Goal: Task Accomplishment & Management: Complete application form

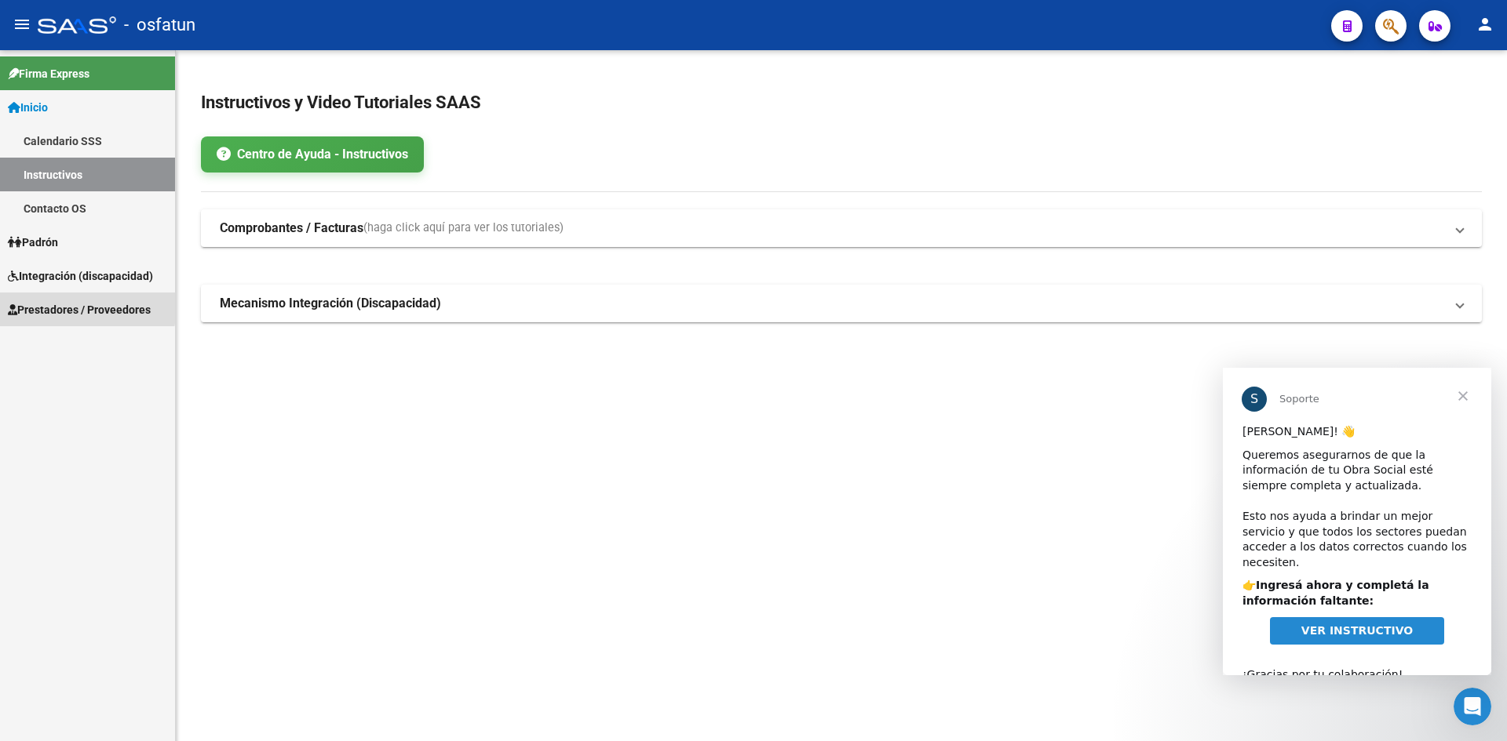
click at [69, 306] on span "Prestadores / Proveedores" at bounding box center [79, 309] width 143 height 17
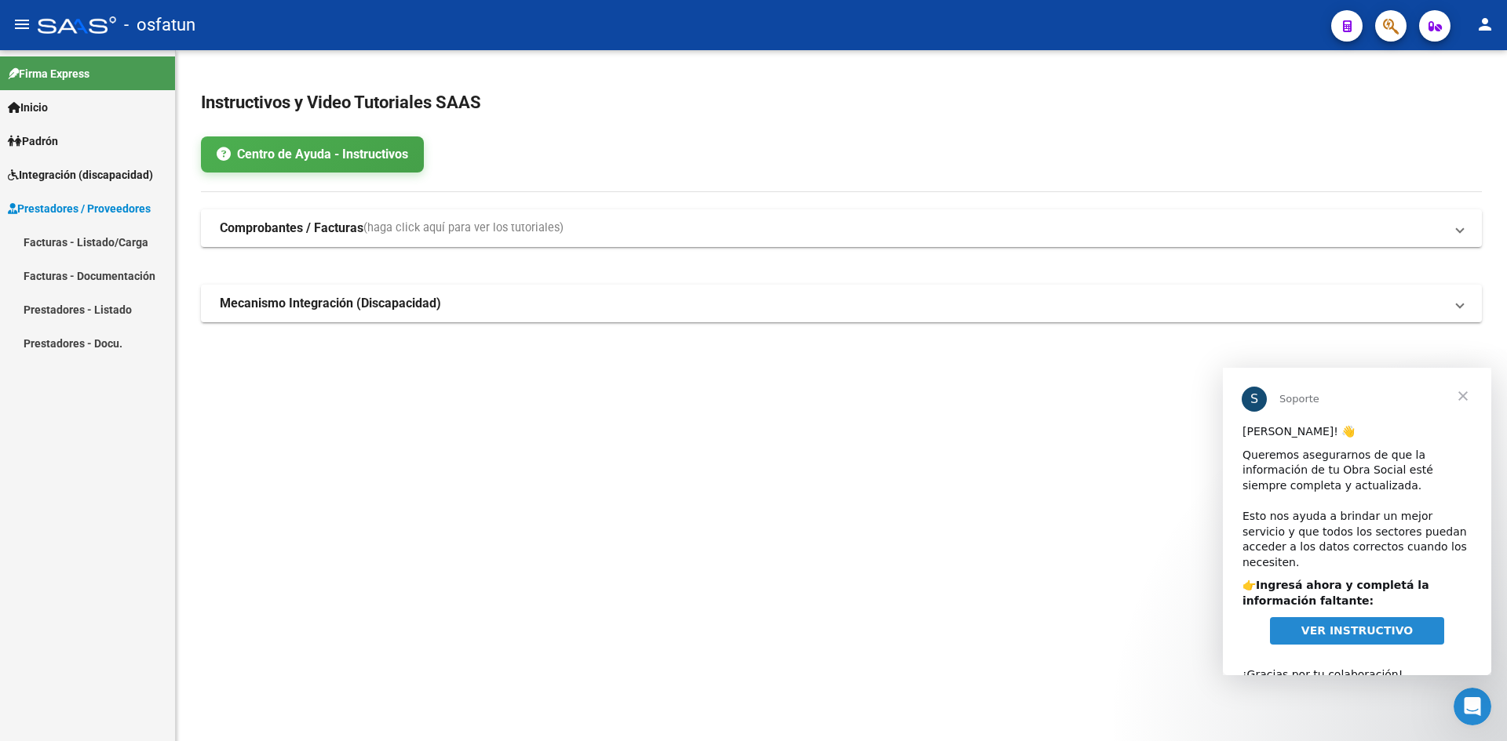
click at [80, 242] on link "Facturas - Listado/Carga" at bounding box center [87, 242] width 175 height 34
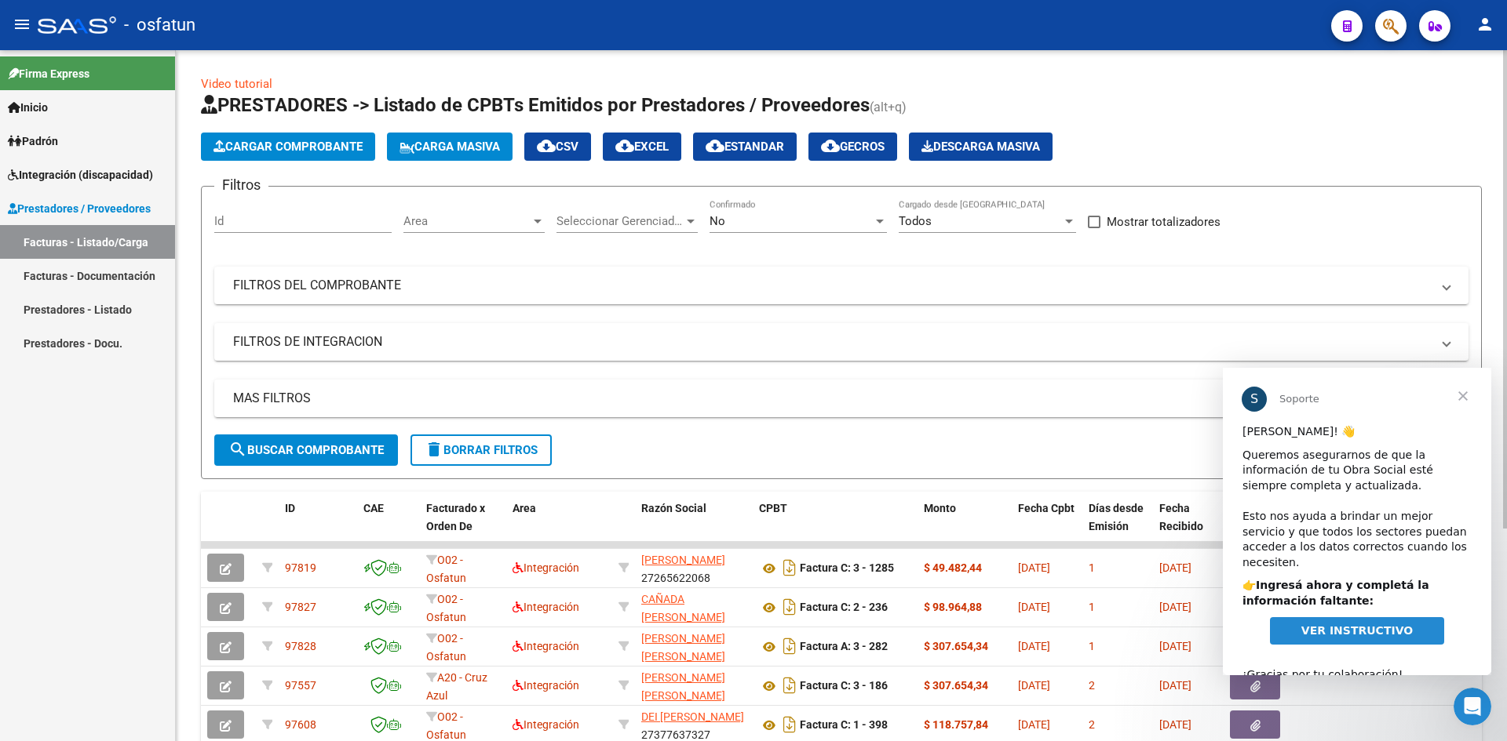
click at [282, 164] on app-list-header "PRESTADORES -> Listado de CPBTs Emitidos por Prestadores / Proveedores (alt+q) …" at bounding box center [841, 286] width 1281 height 387
click at [288, 154] on button "Cargar Comprobante" at bounding box center [288, 147] width 174 height 28
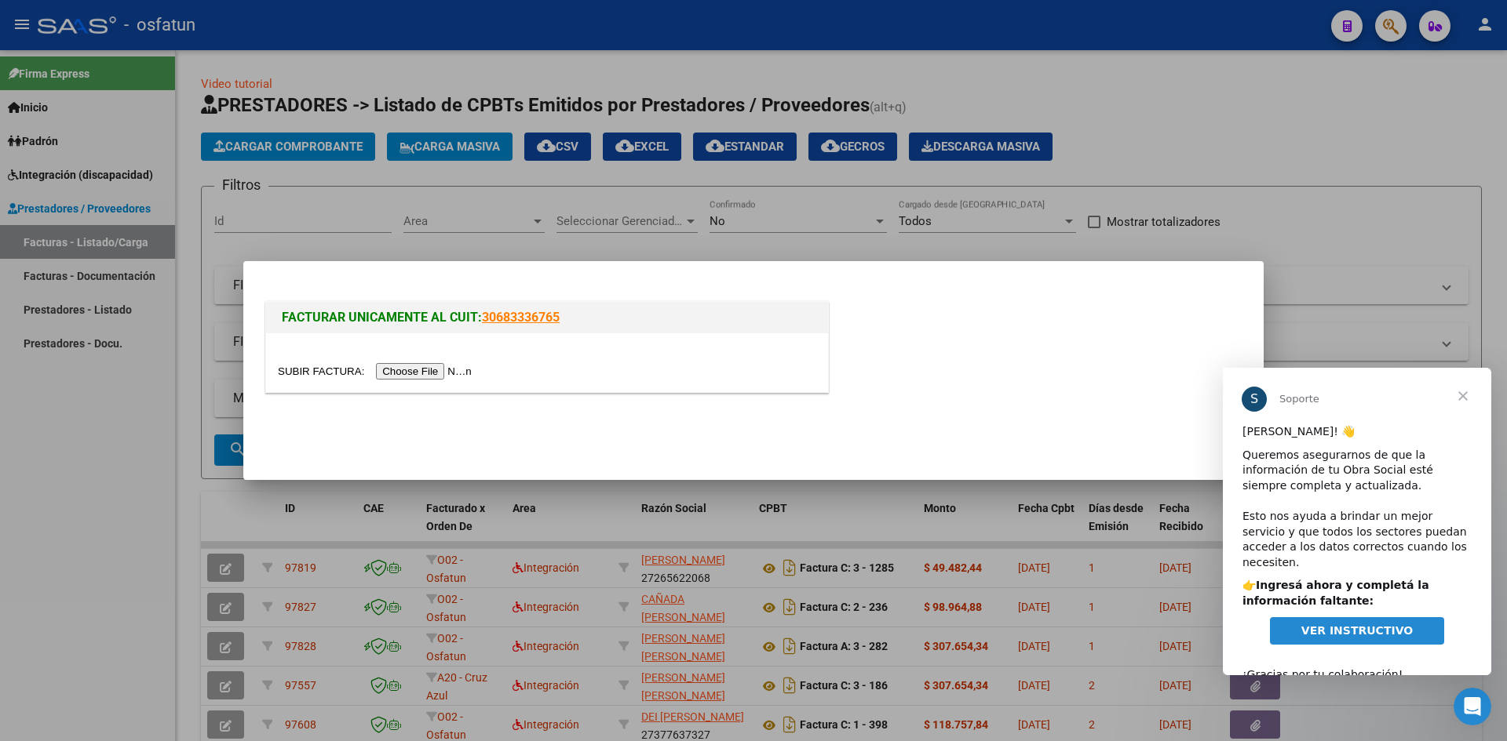
click at [448, 375] on input "file" at bounding box center [377, 371] width 199 height 16
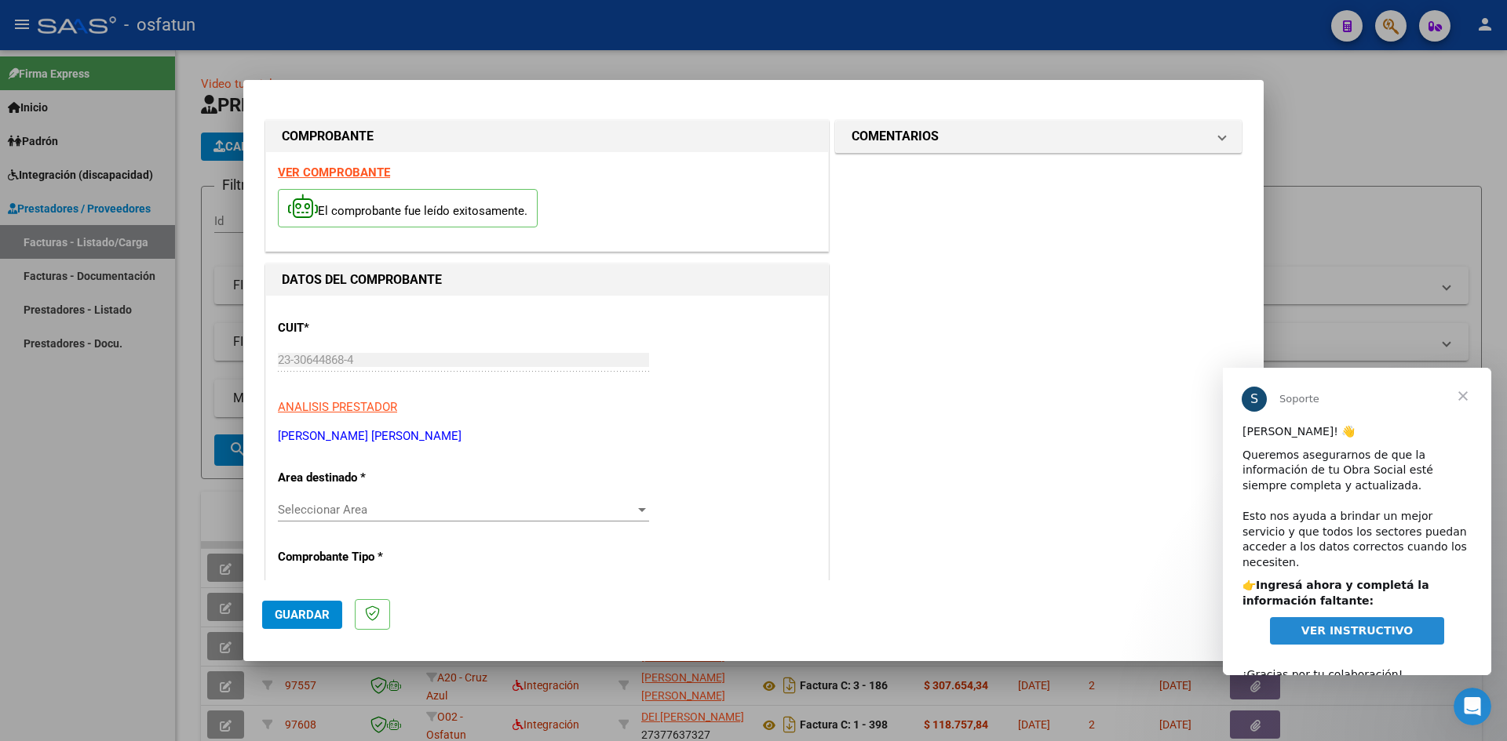
click at [394, 505] on span "Seleccionar Area" at bounding box center [456, 510] width 357 height 14
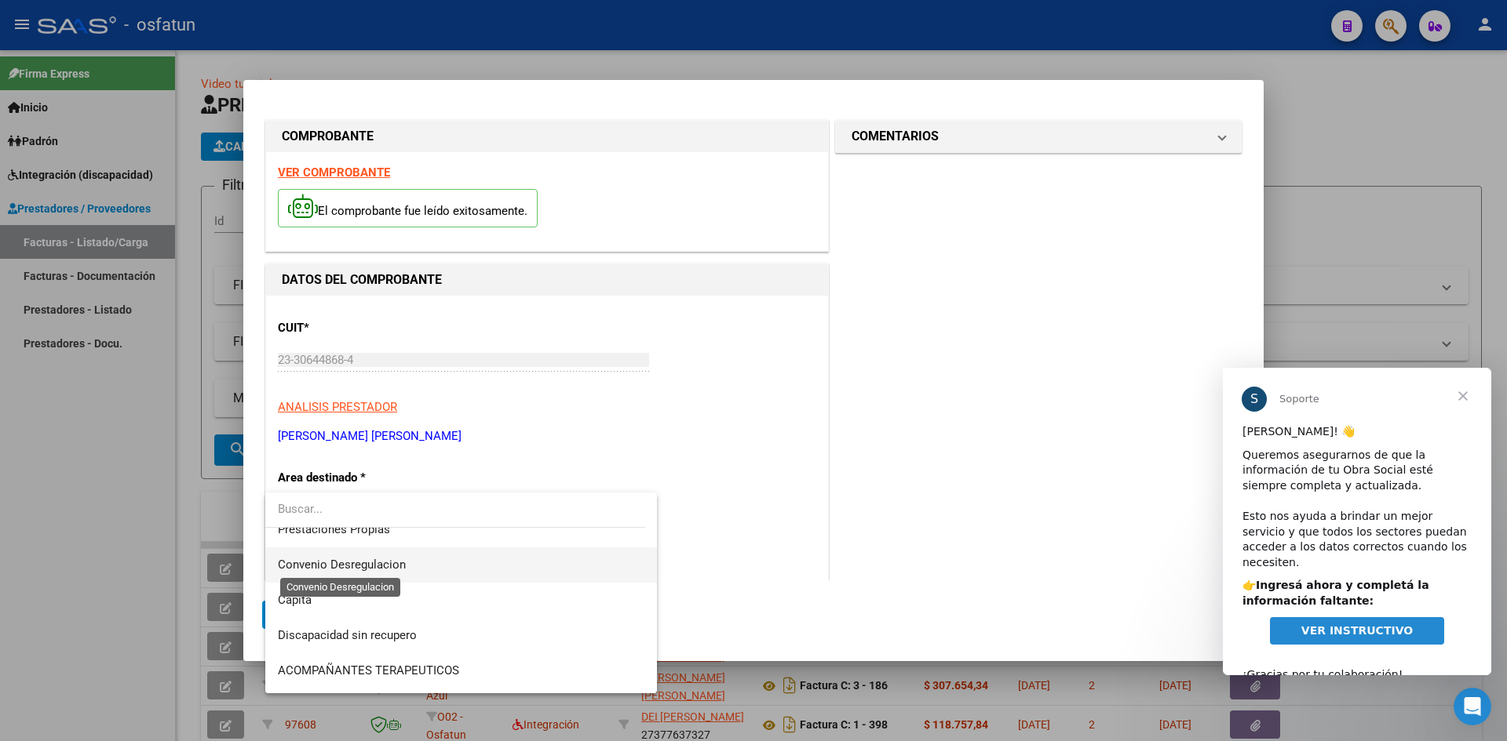
scroll to position [78, 0]
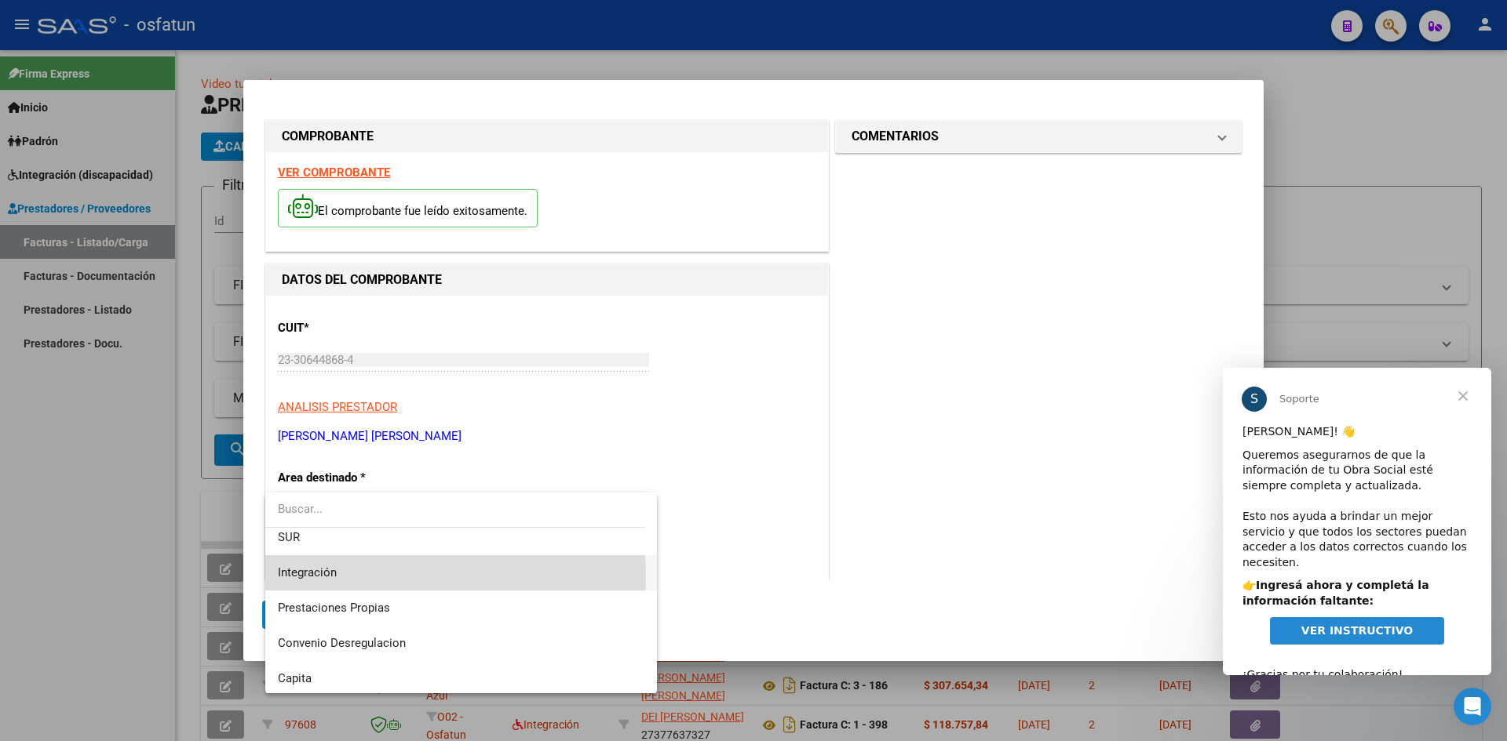
click at [340, 578] on span "Integración" at bounding box center [461, 573] width 366 height 35
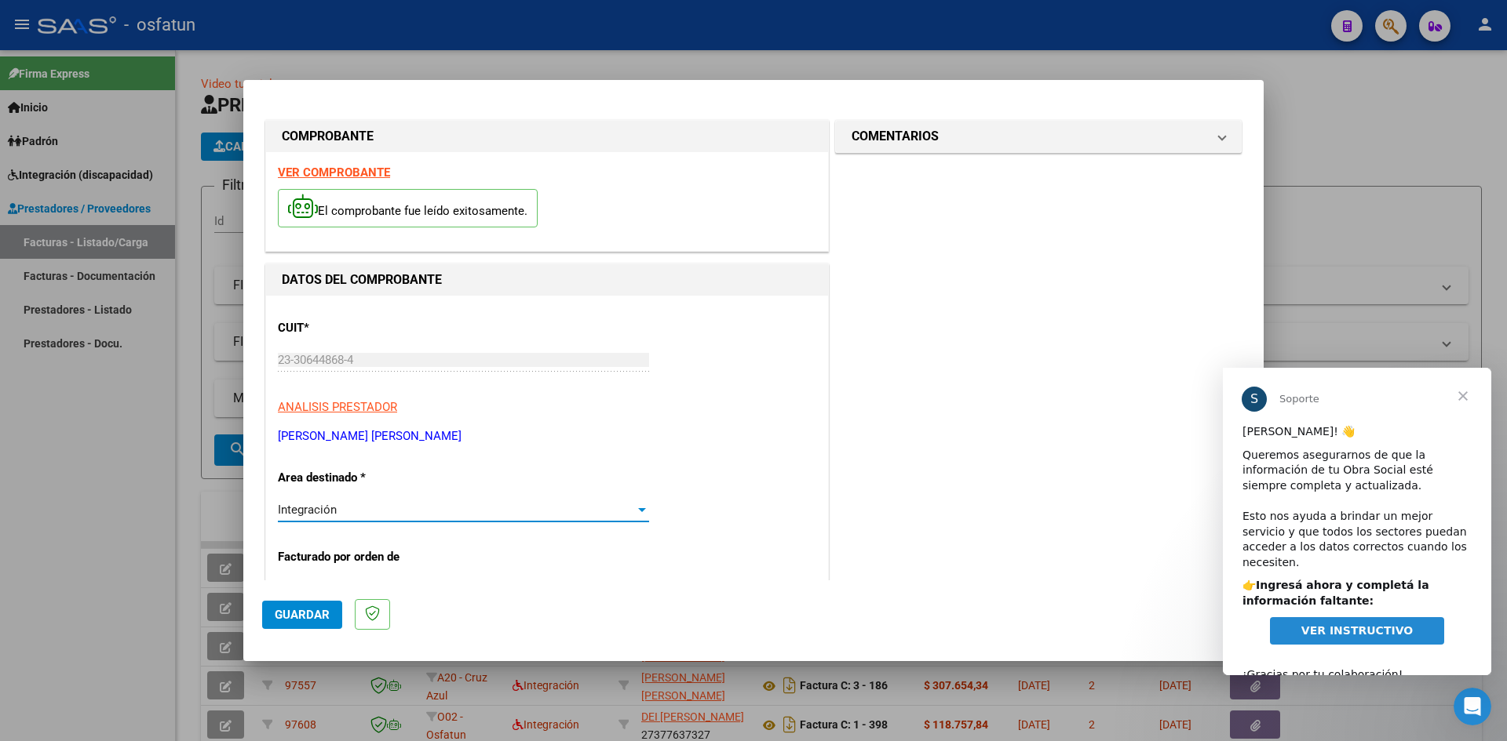
scroll to position [157, 0]
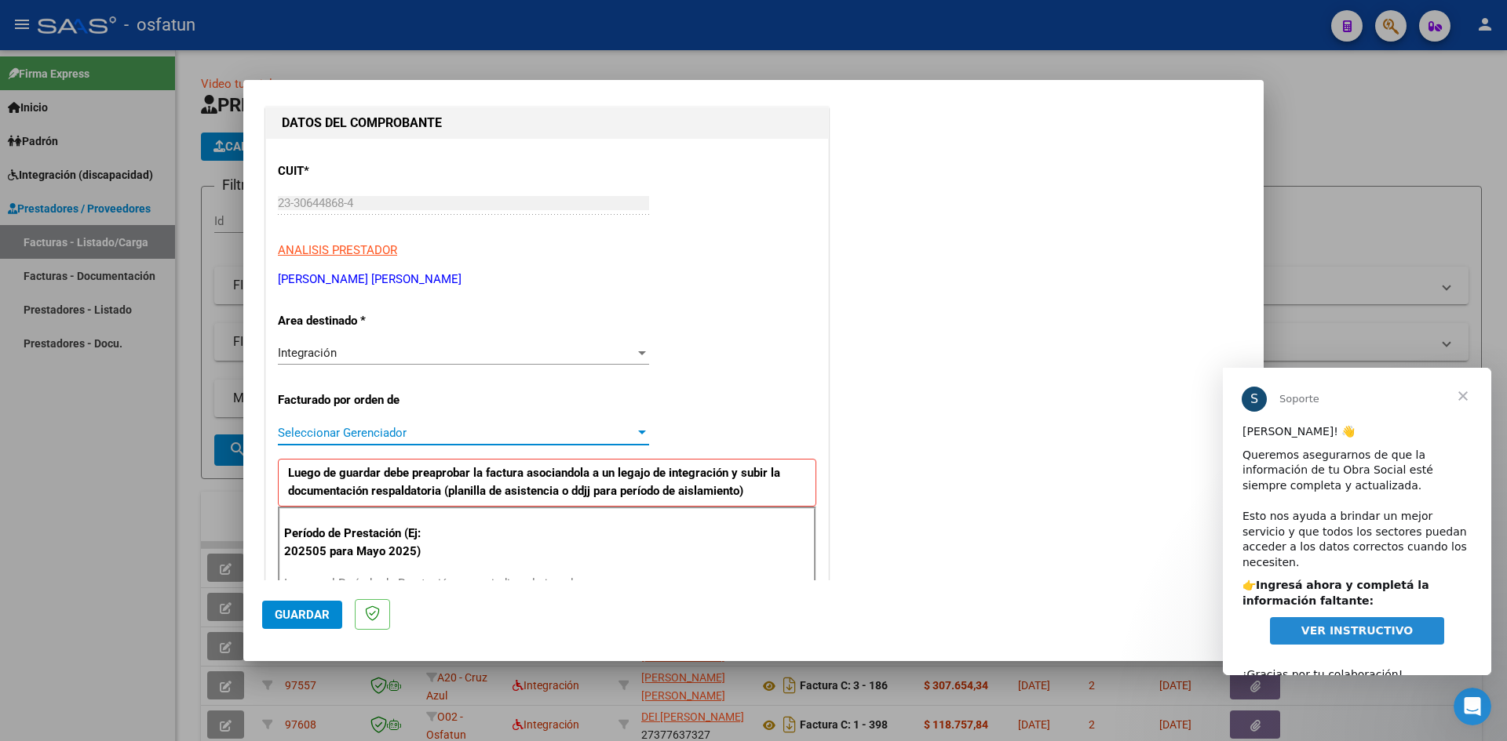
click at [394, 426] on span "Seleccionar Gerenciador" at bounding box center [456, 433] width 357 height 14
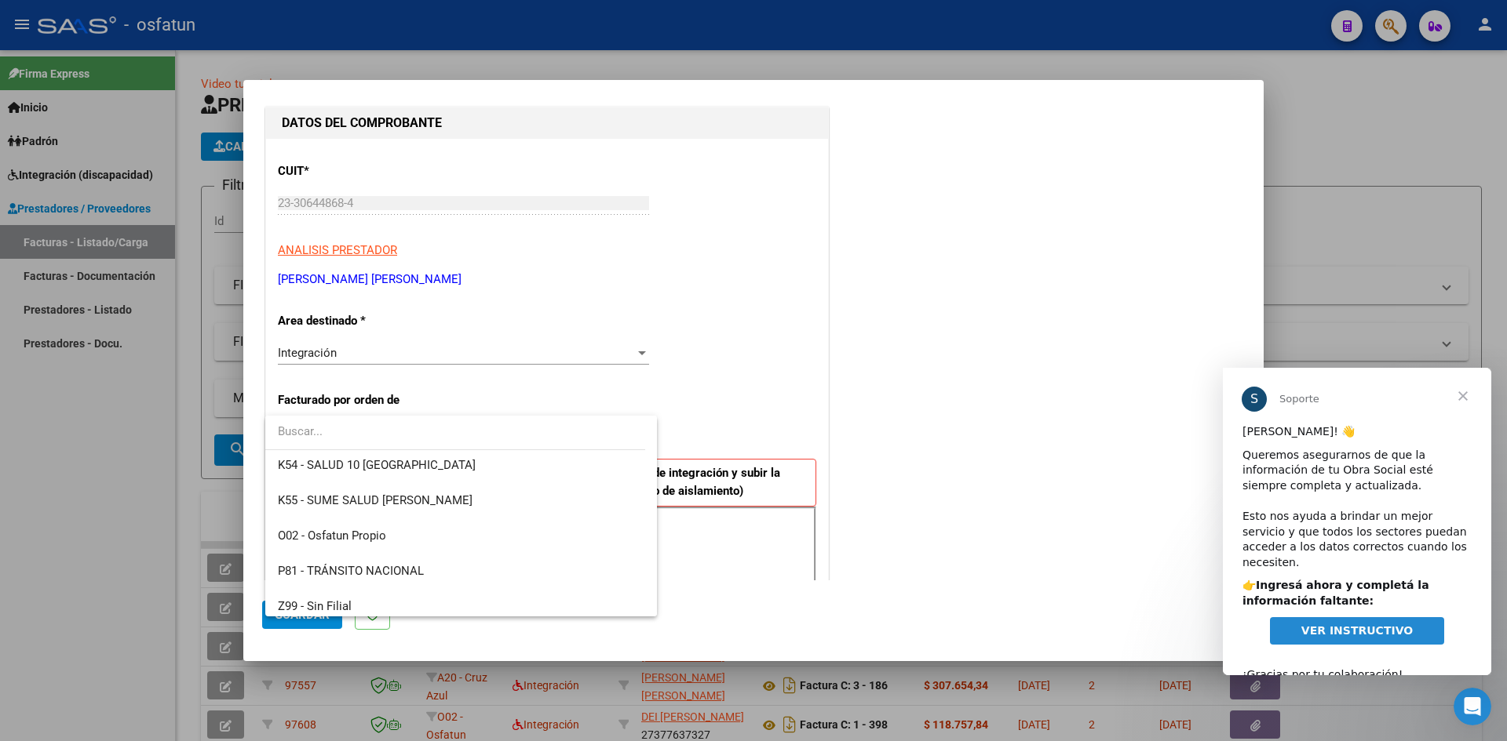
scroll to position [823, 0]
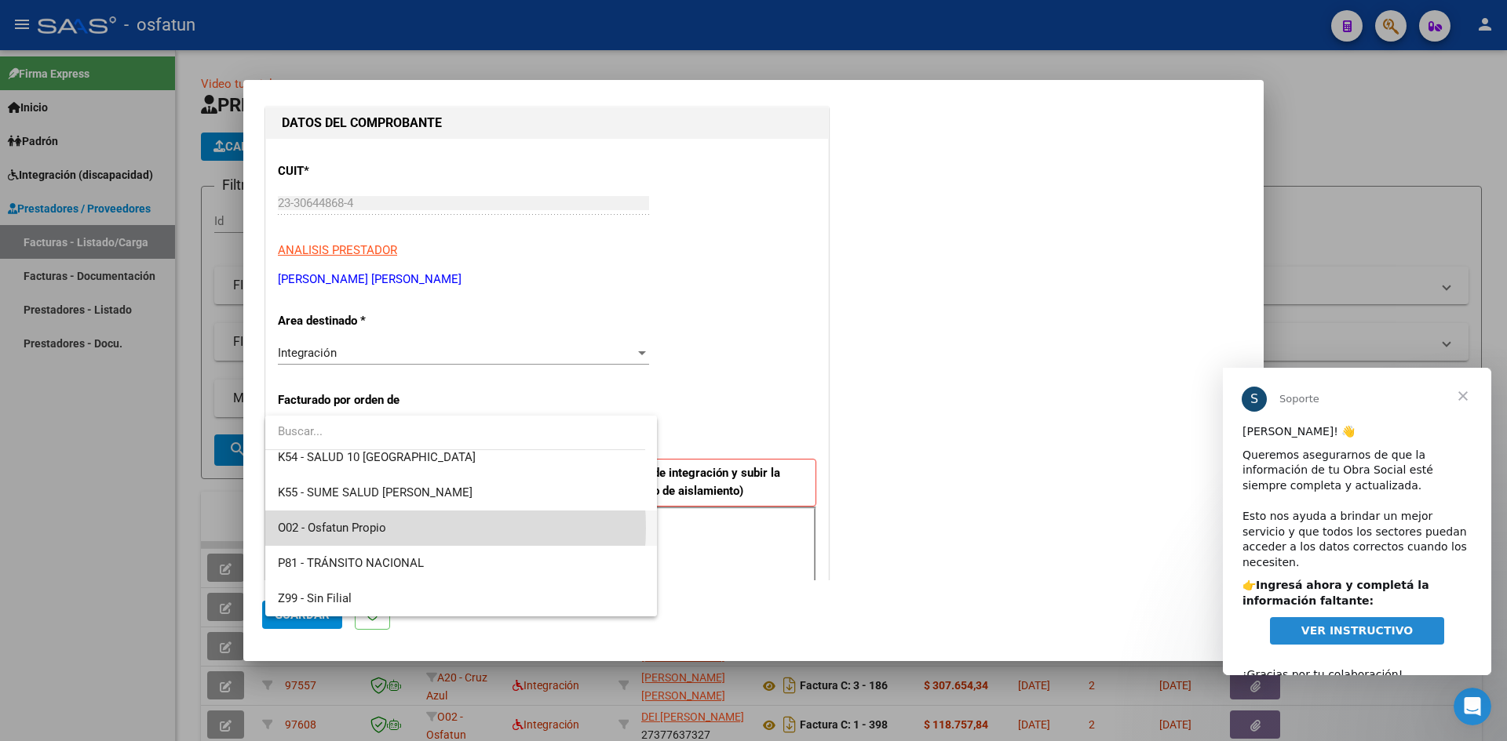
click at [391, 528] on span "O02 - Osfatun Propio" at bounding box center [461, 528] width 366 height 35
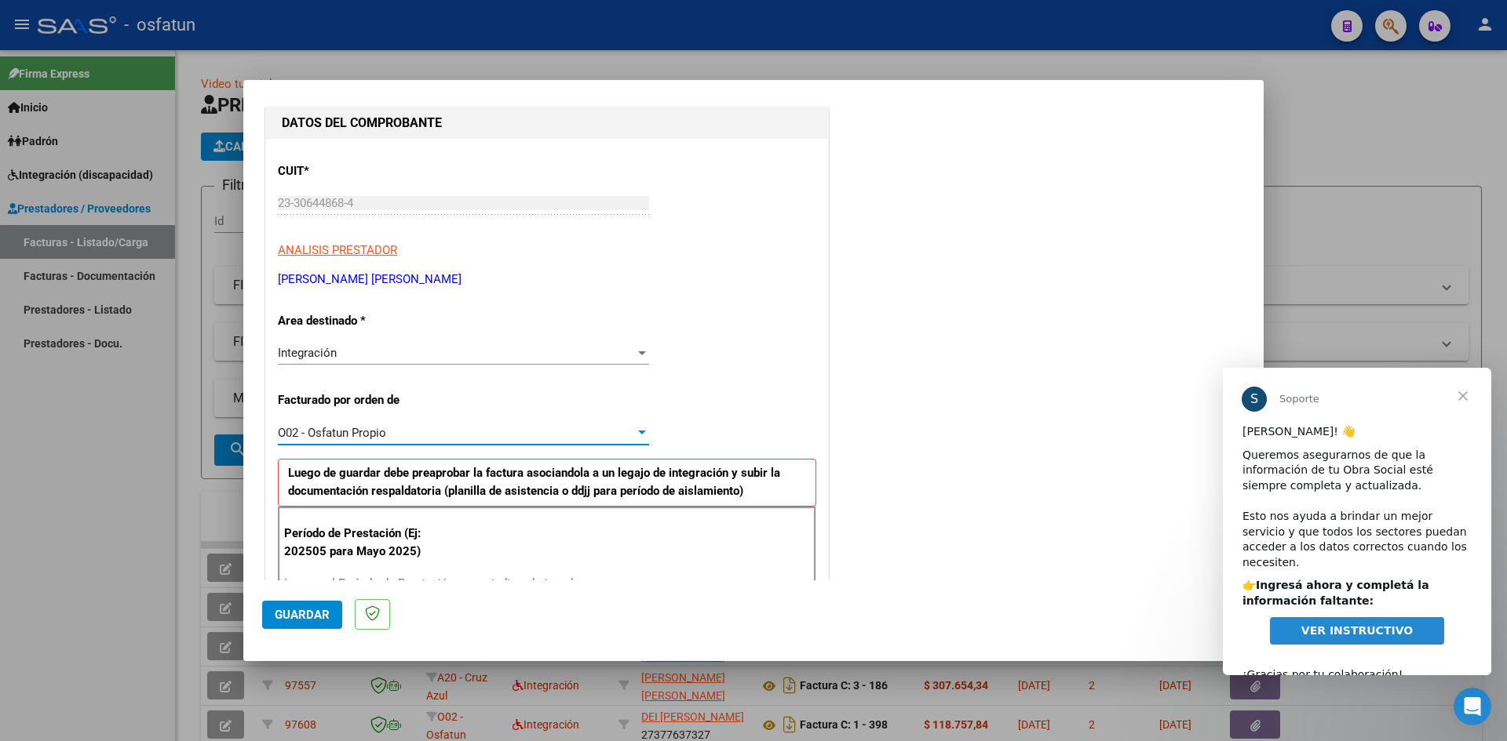
scroll to position [235, 0]
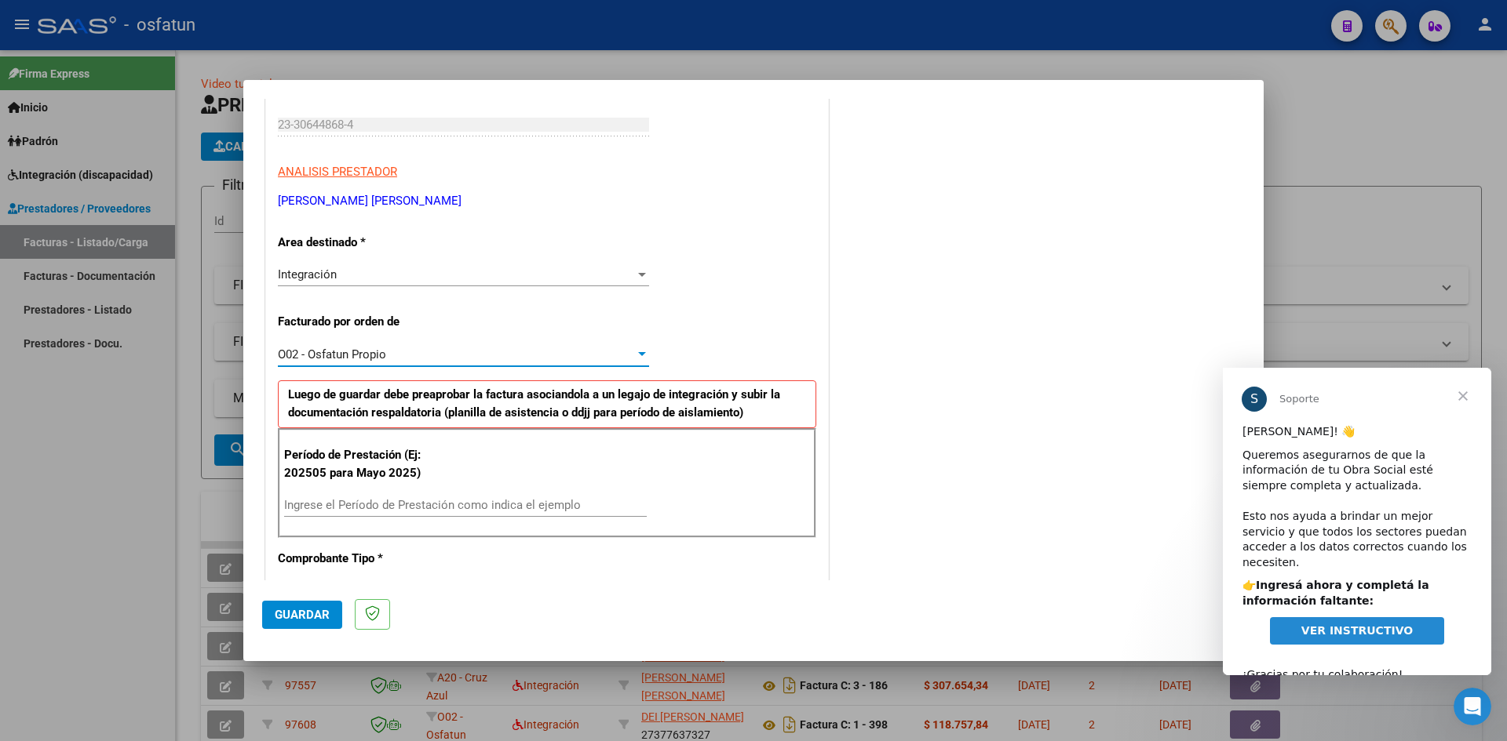
click at [403, 494] on div "Ingrese el Período de Prestación como indica el ejemplo" at bounding box center [465, 506] width 363 height 24
type input "202508"
click at [1045, 491] on div "COMENTARIOS Comentarios De la Obra Social: Comentarios de la Obra Social (no vi…" at bounding box center [1038, 648] width 413 height 1532
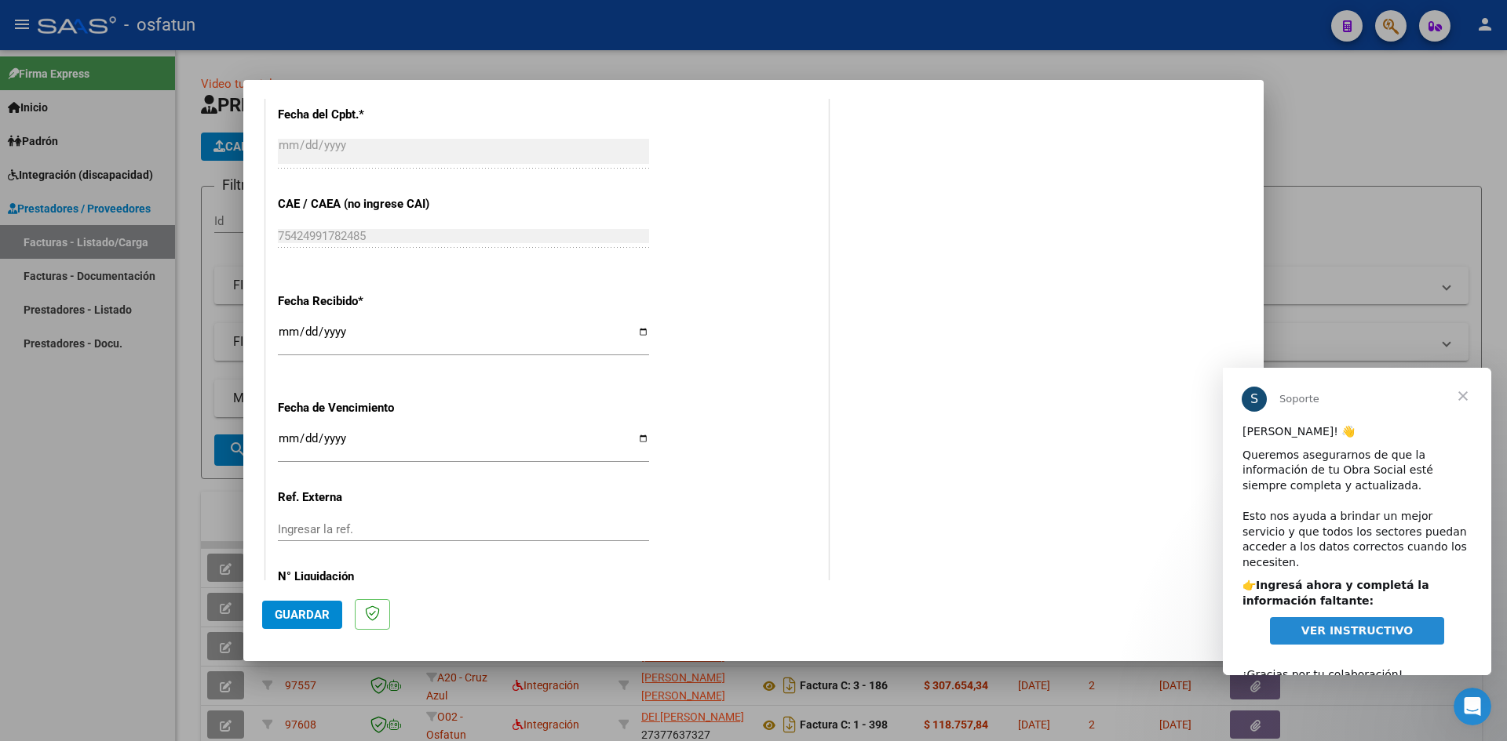
scroll to position [1068, 0]
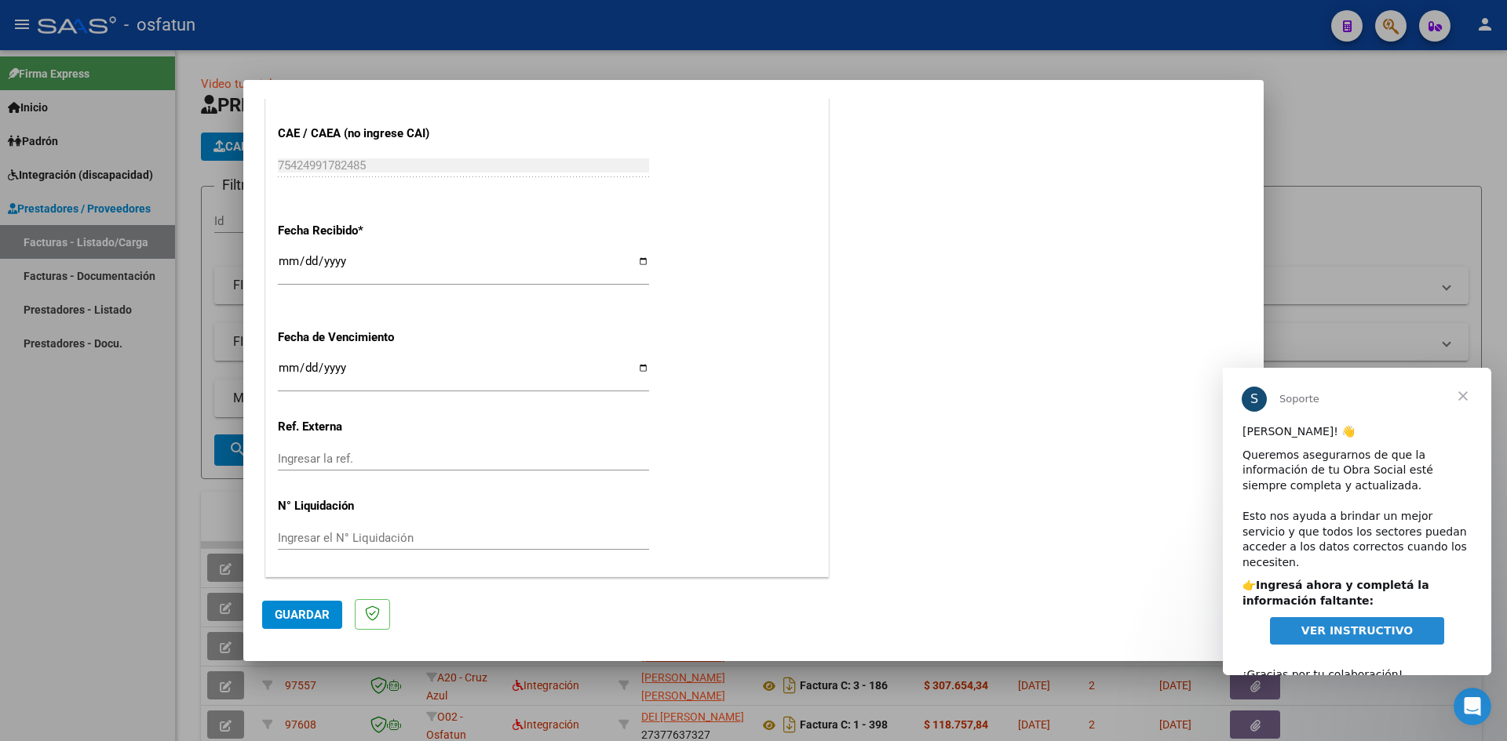
click at [299, 621] on span "Guardar" at bounding box center [302, 615] width 55 height 14
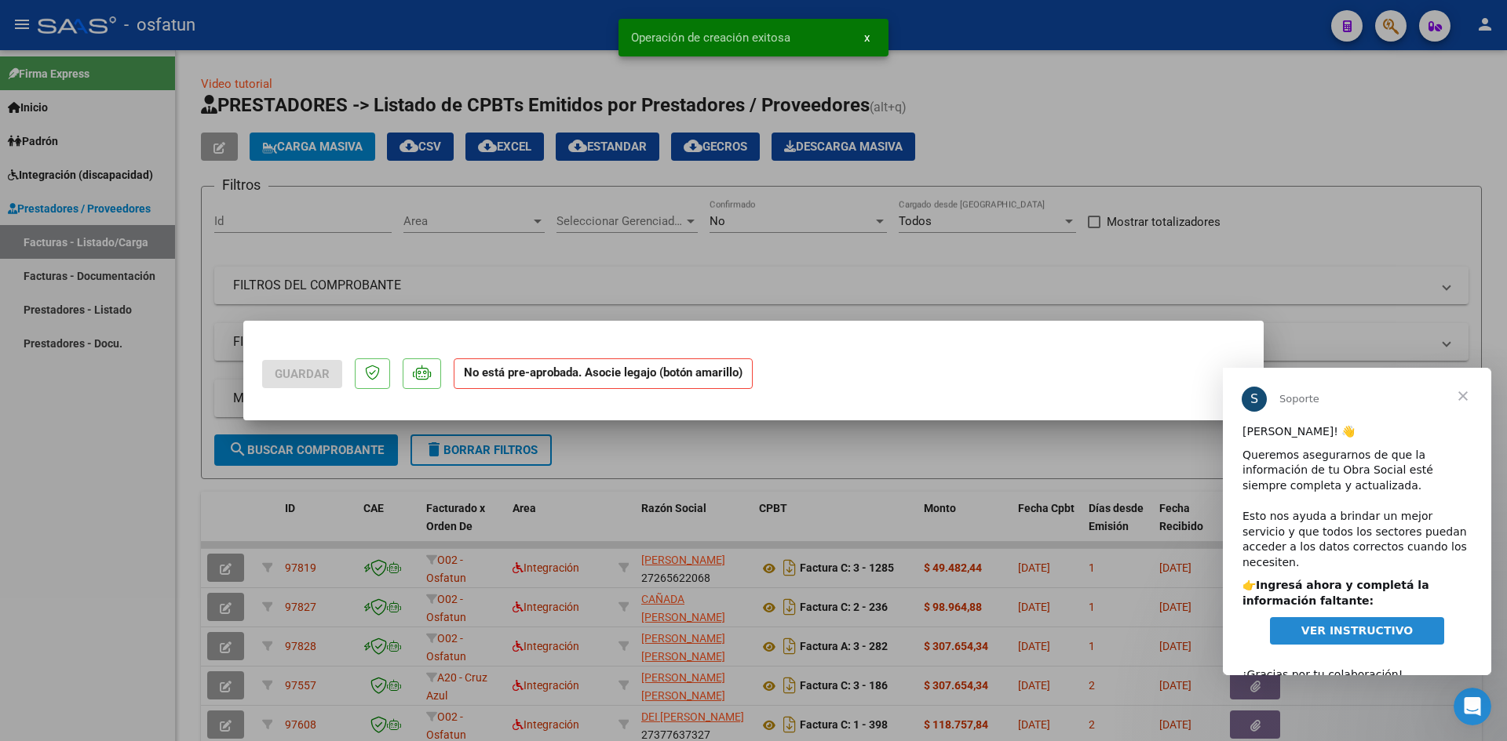
scroll to position [0, 0]
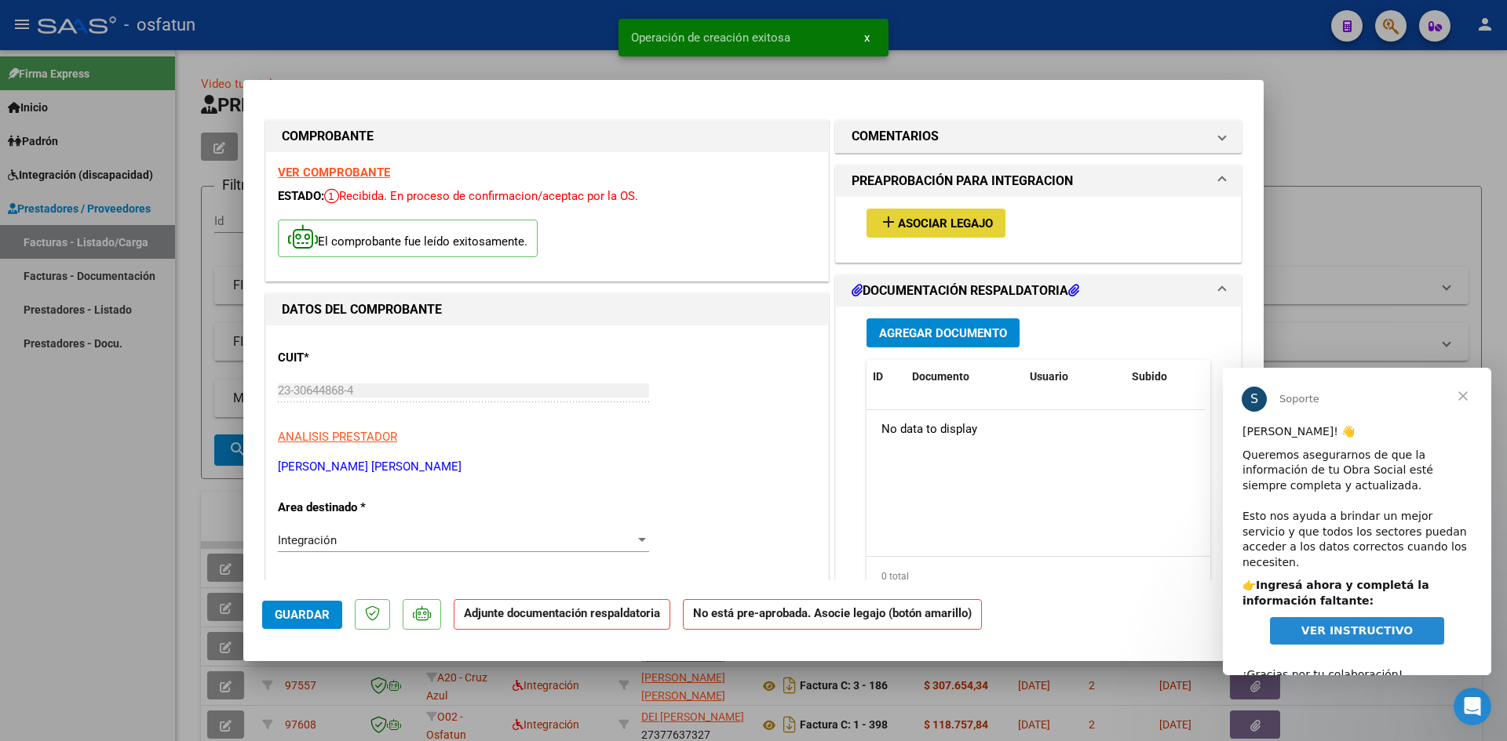
click at [935, 223] on span "Asociar Legajo" at bounding box center [945, 224] width 95 height 14
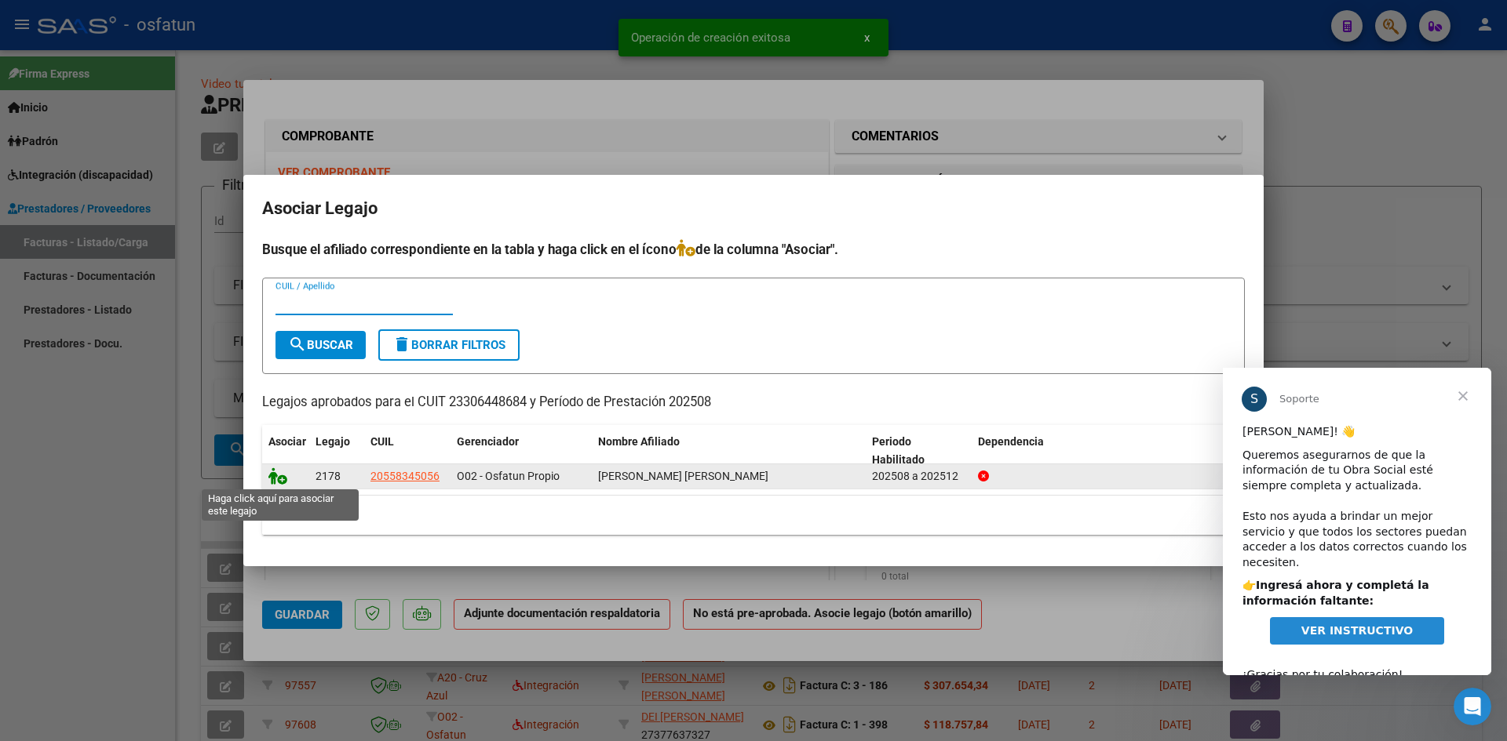
click at [271, 475] on icon at bounding box center [277, 476] width 19 height 17
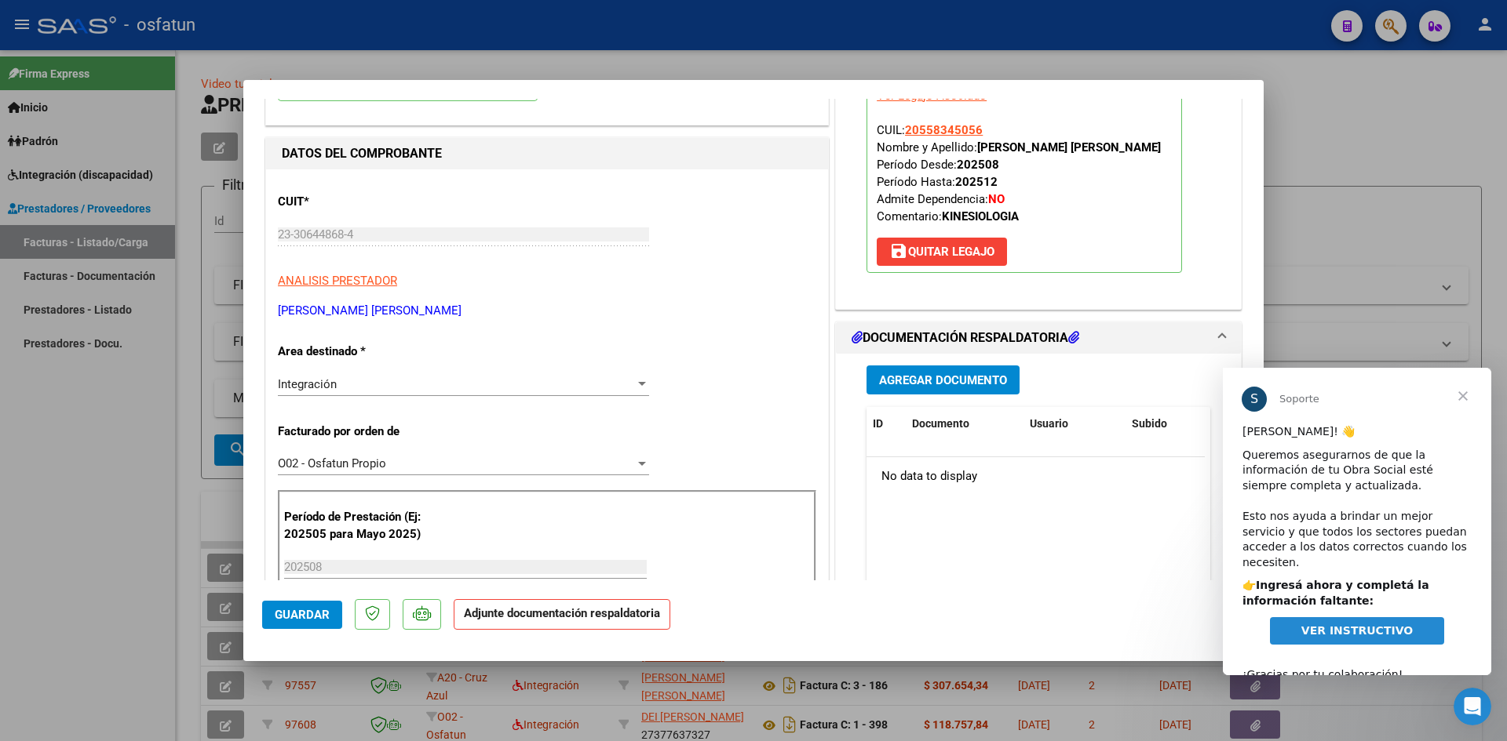
scroll to position [157, 0]
click at [940, 411] on div "Agregar Documento ID Documento Usuario Subido Acción No data to display 0 total…" at bounding box center [1037, 509] width 367 height 313
click at [939, 387] on span "Agregar Documento" at bounding box center [943, 380] width 128 height 14
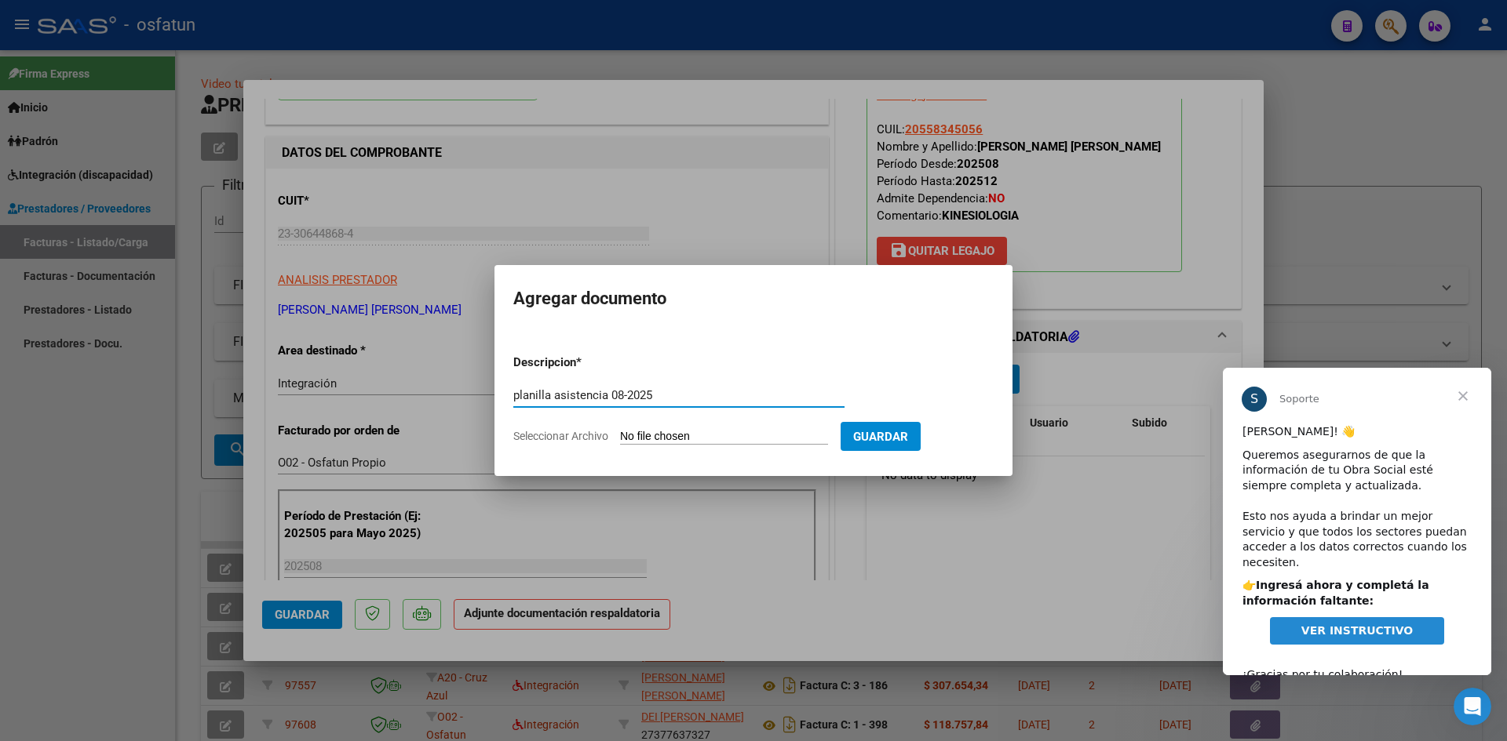
type input "planilla asistencia 08-2025"
click at [687, 441] on input "Seleccionar Archivo" at bounding box center [724, 437] width 208 height 15
type input "C:\fakepath\FACT 723 ASIS.pdf"
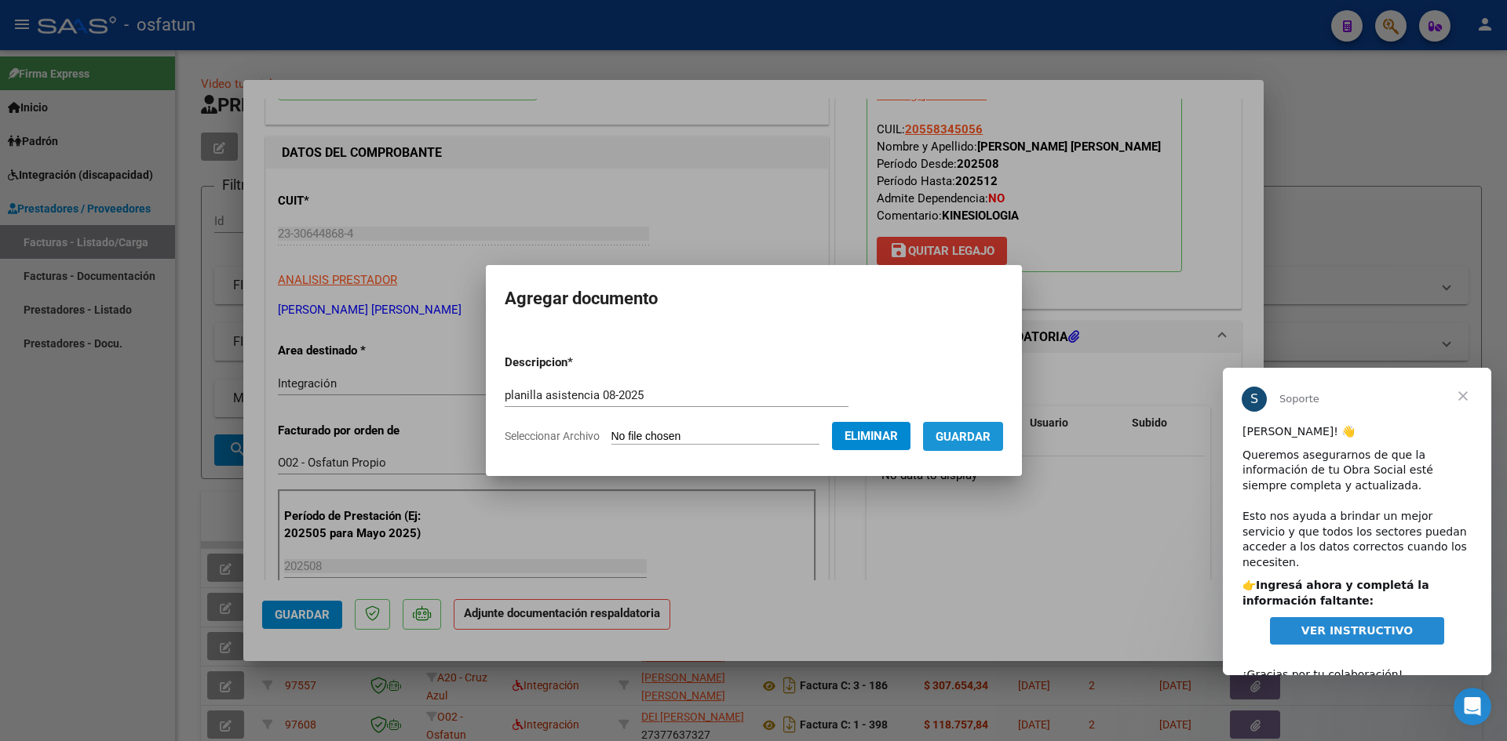
click at [952, 437] on span "Guardar" at bounding box center [962, 437] width 55 height 14
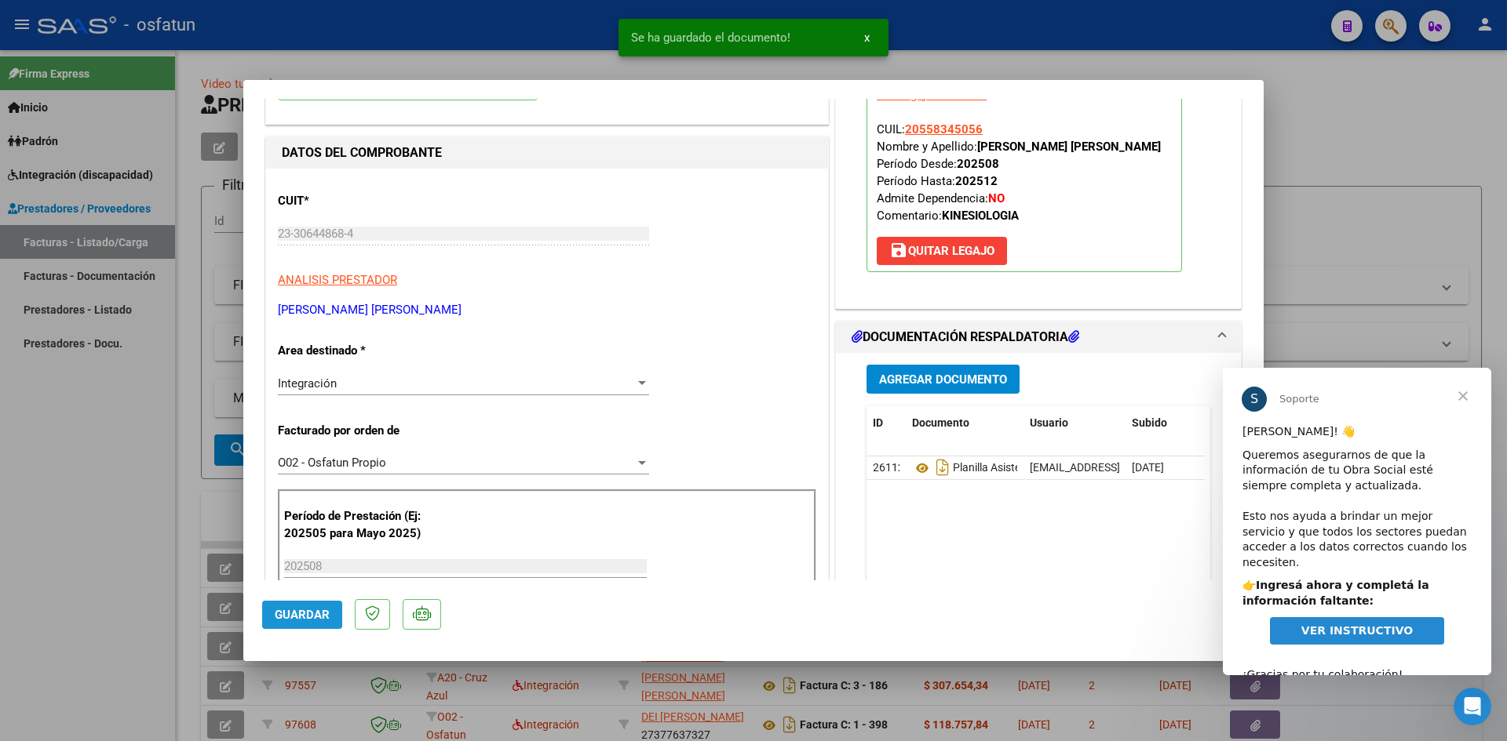
click at [308, 619] on span "Guardar" at bounding box center [302, 615] width 55 height 14
click at [318, 615] on span "Guardar" at bounding box center [302, 615] width 55 height 14
click at [1459, 392] on span "Cerrar" at bounding box center [1462, 396] width 56 height 56
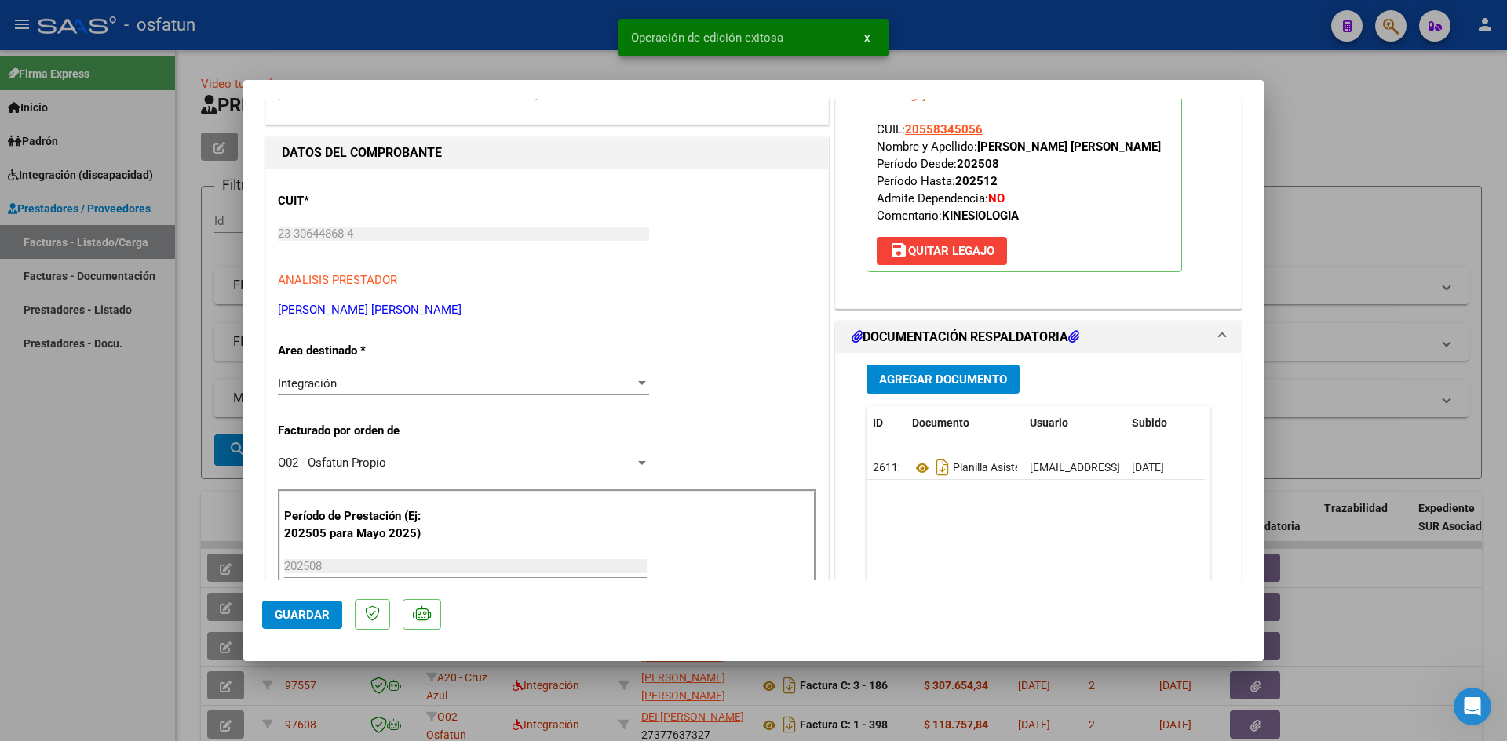
click at [1371, 137] on div at bounding box center [753, 370] width 1507 height 741
type input "$ 0,00"
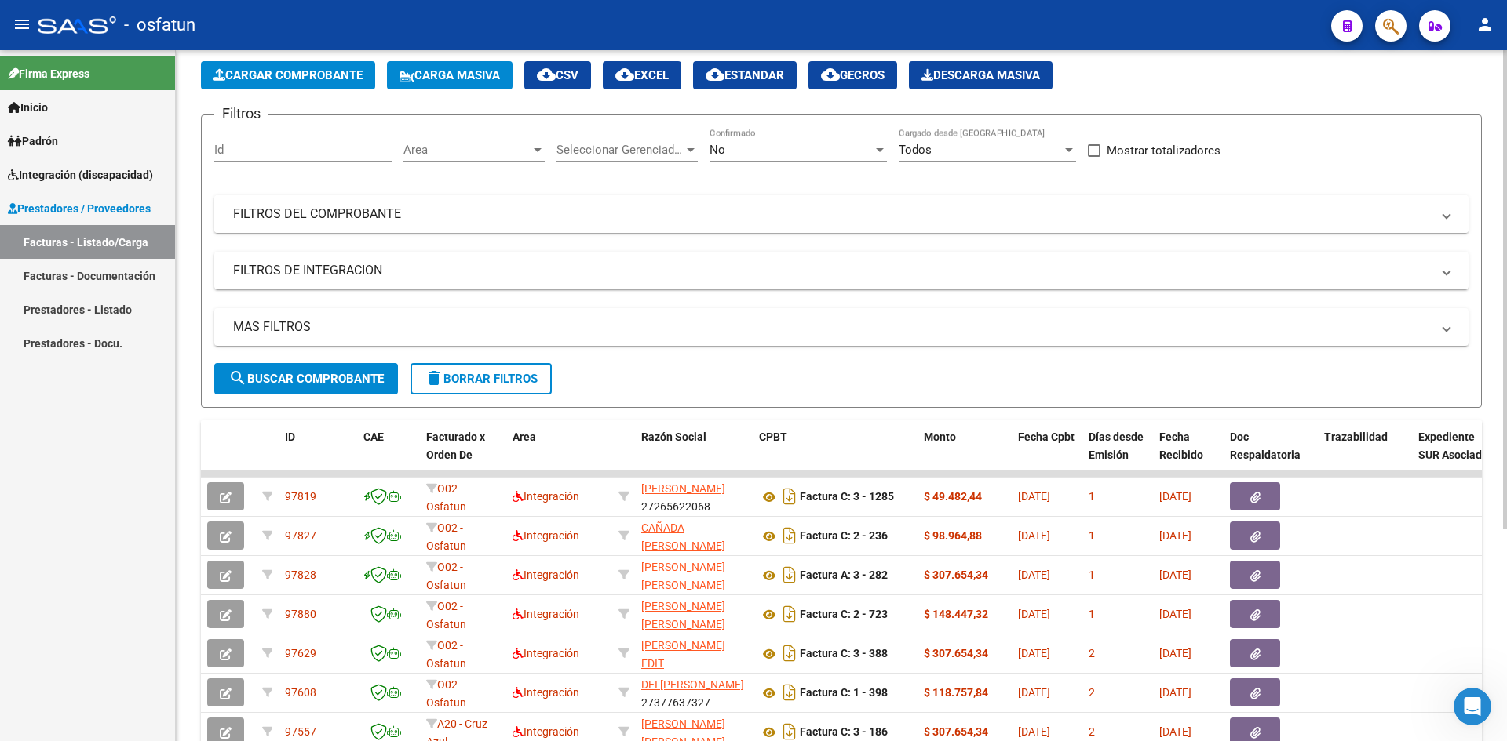
scroll to position [0, 0]
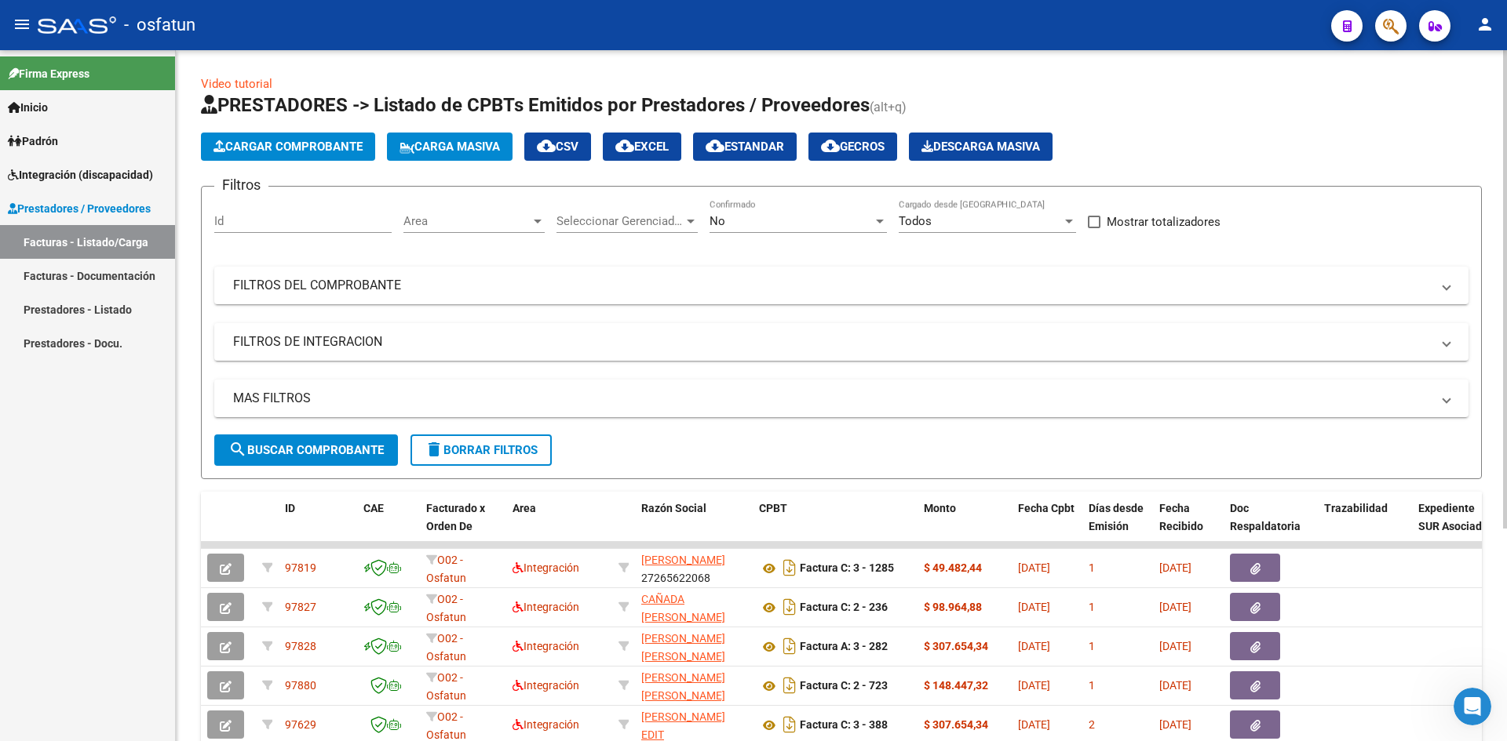
click at [349, 149] on span "Cargar Comprobante" at bounding box center [287, 147] width 149 height 14
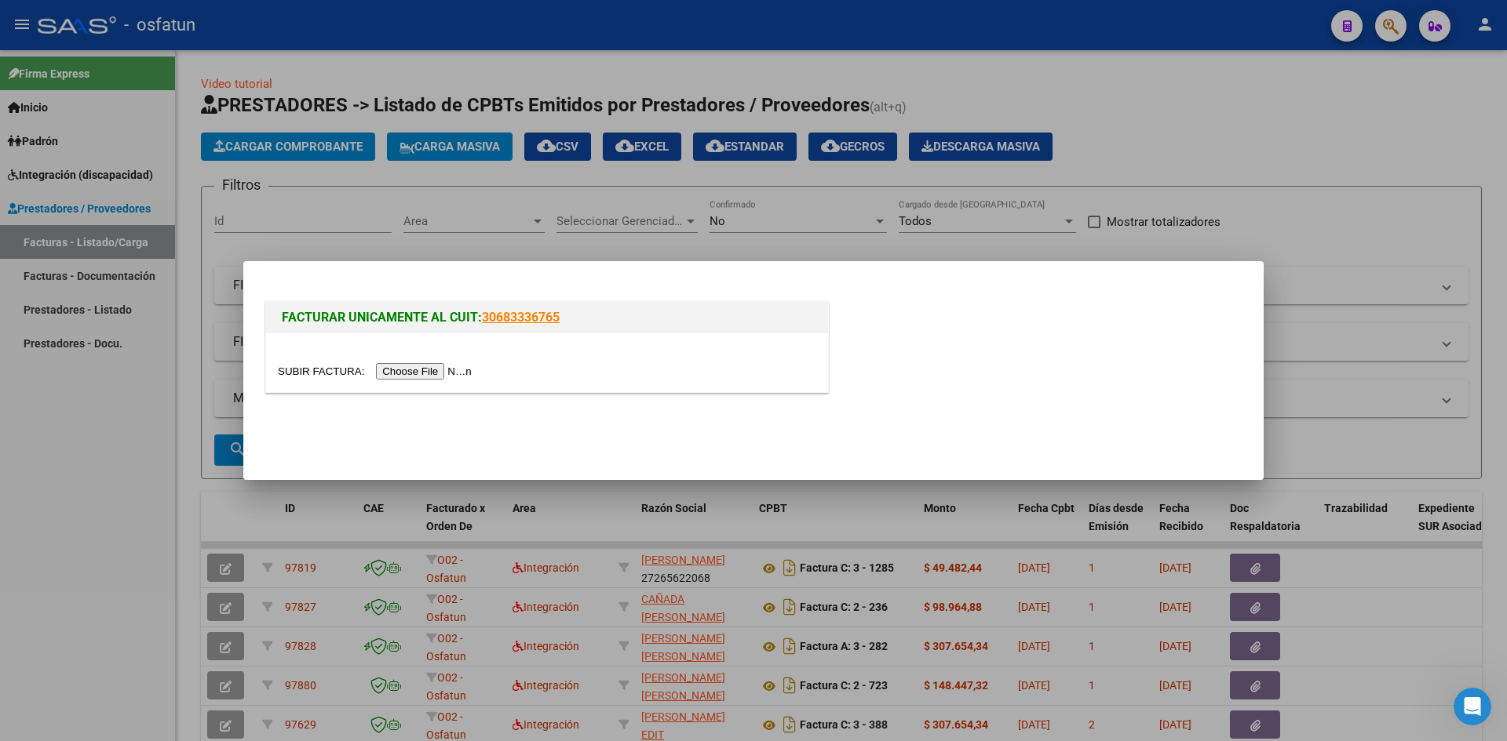
click at [430, 359] on div at bounding box center [547, 362] width 562 height 59
click at [432, 379] on input "file" at bounding box center [377, 371] width 199 height 16
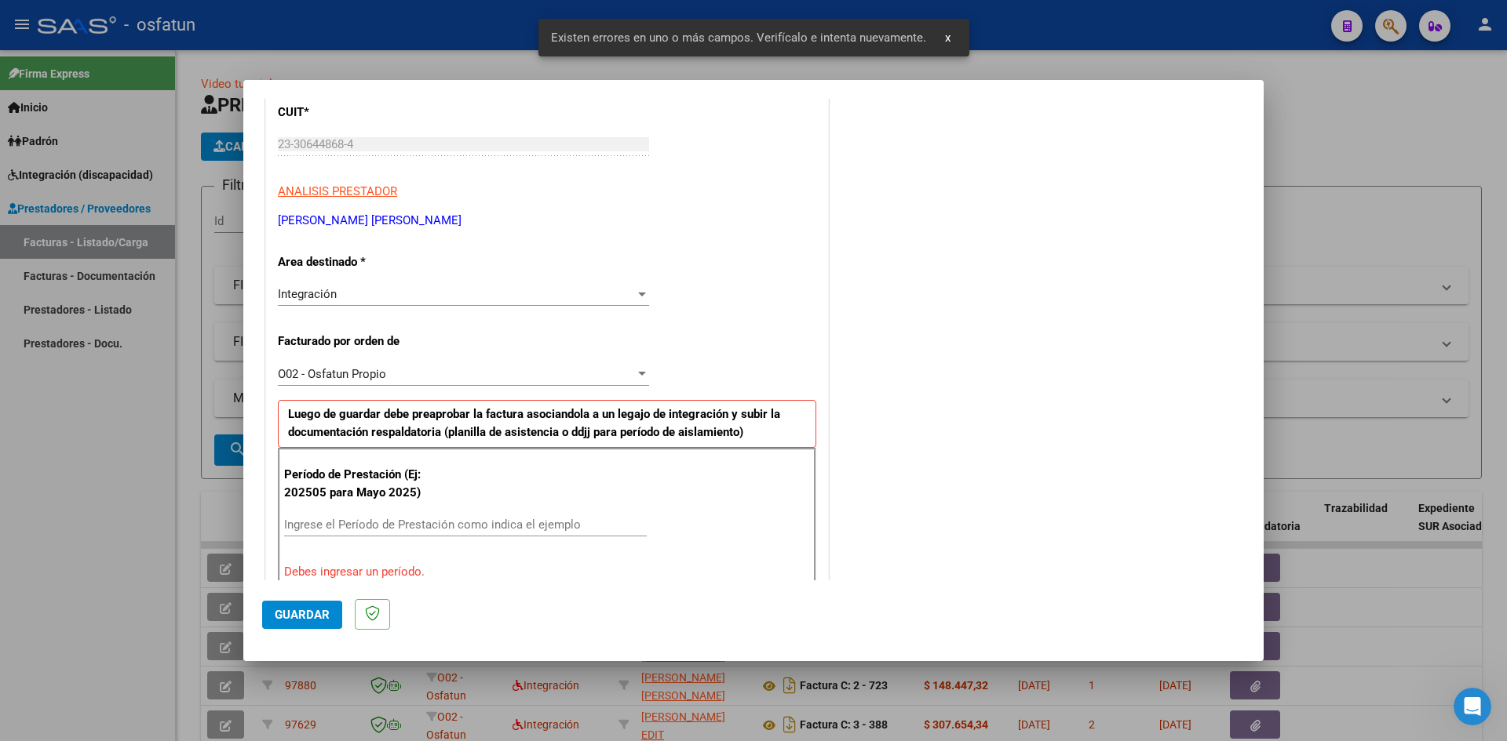
scroll to position [307, 0]
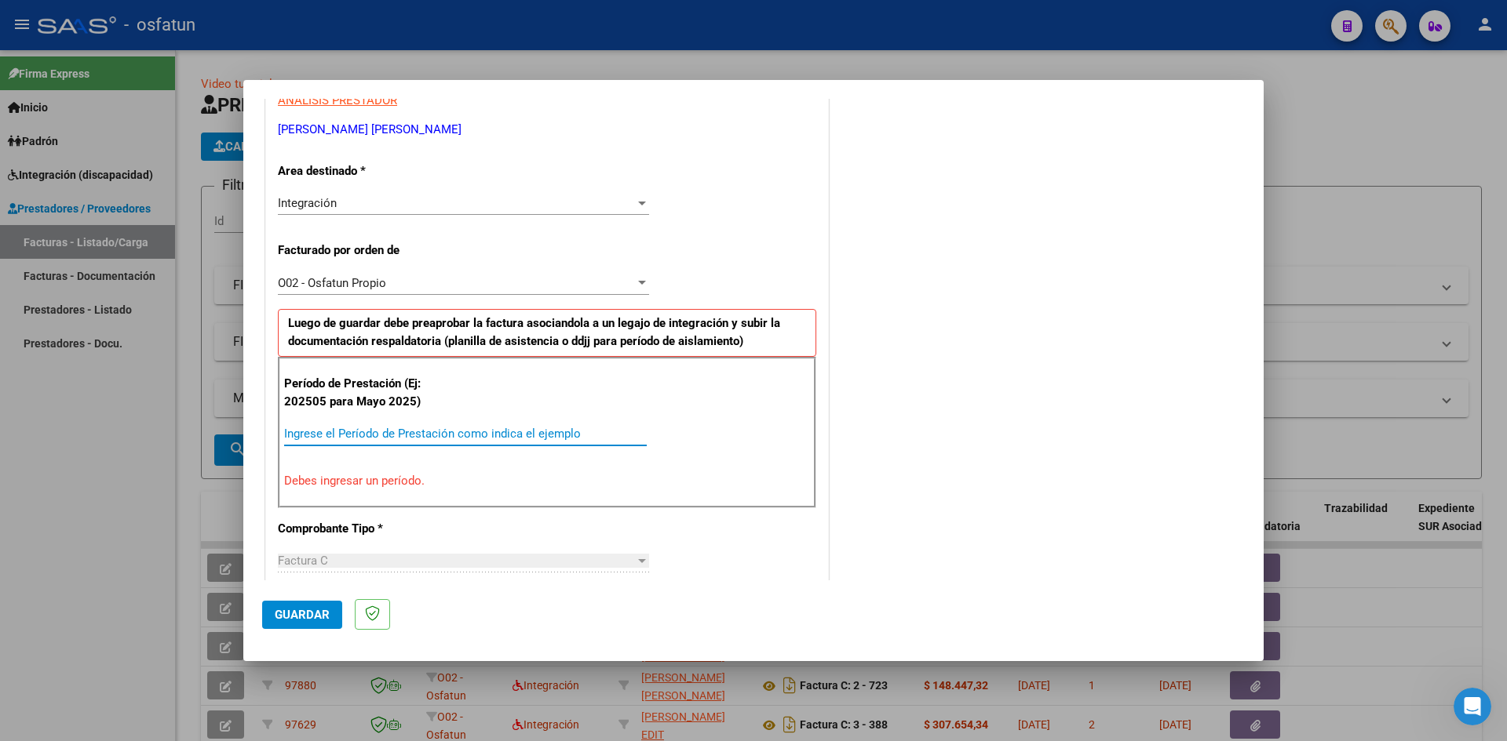
click at [406, 432] on input "Ingrese el Período de Prestación como indica el ejemplo" at bounding box center [465, 434] width 363 height 14
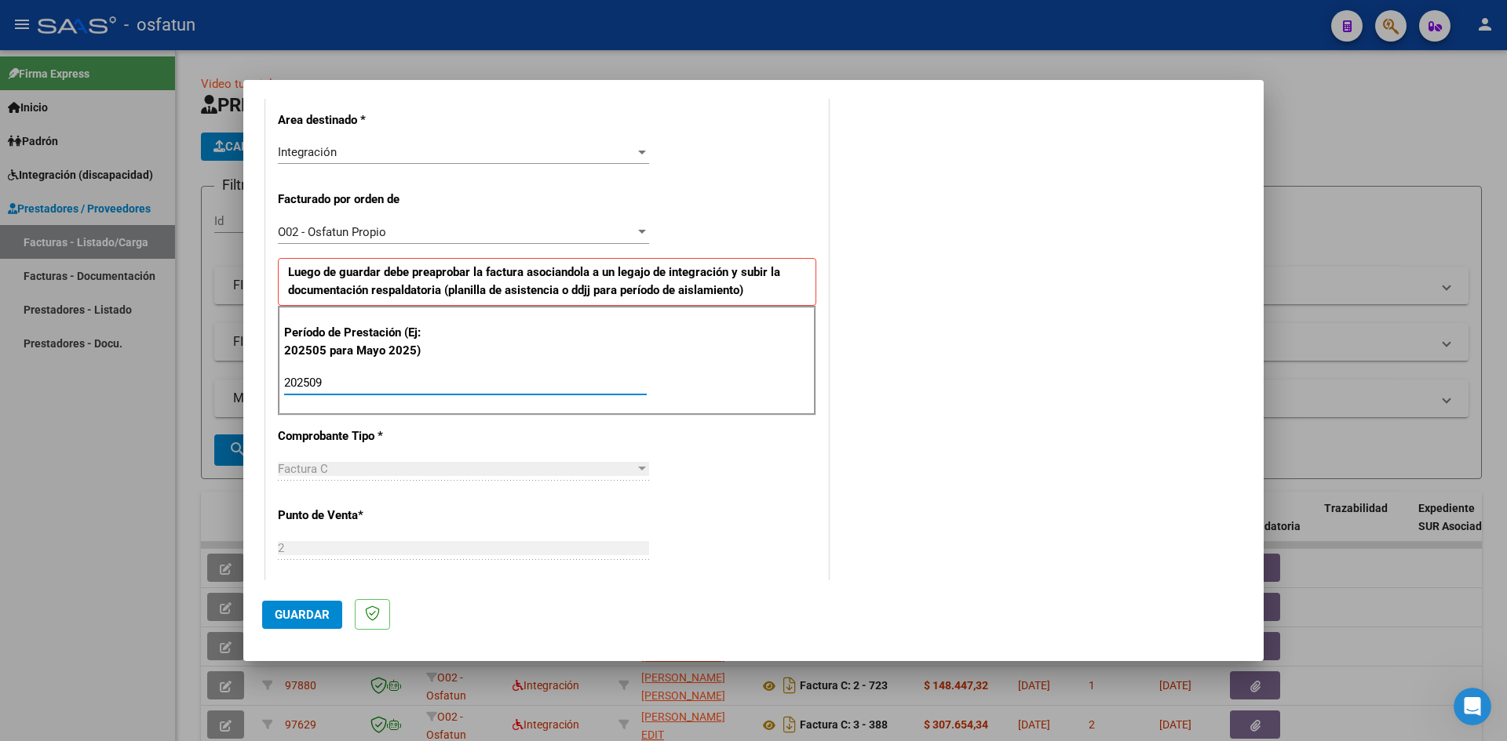
scroll to position [385, 0]
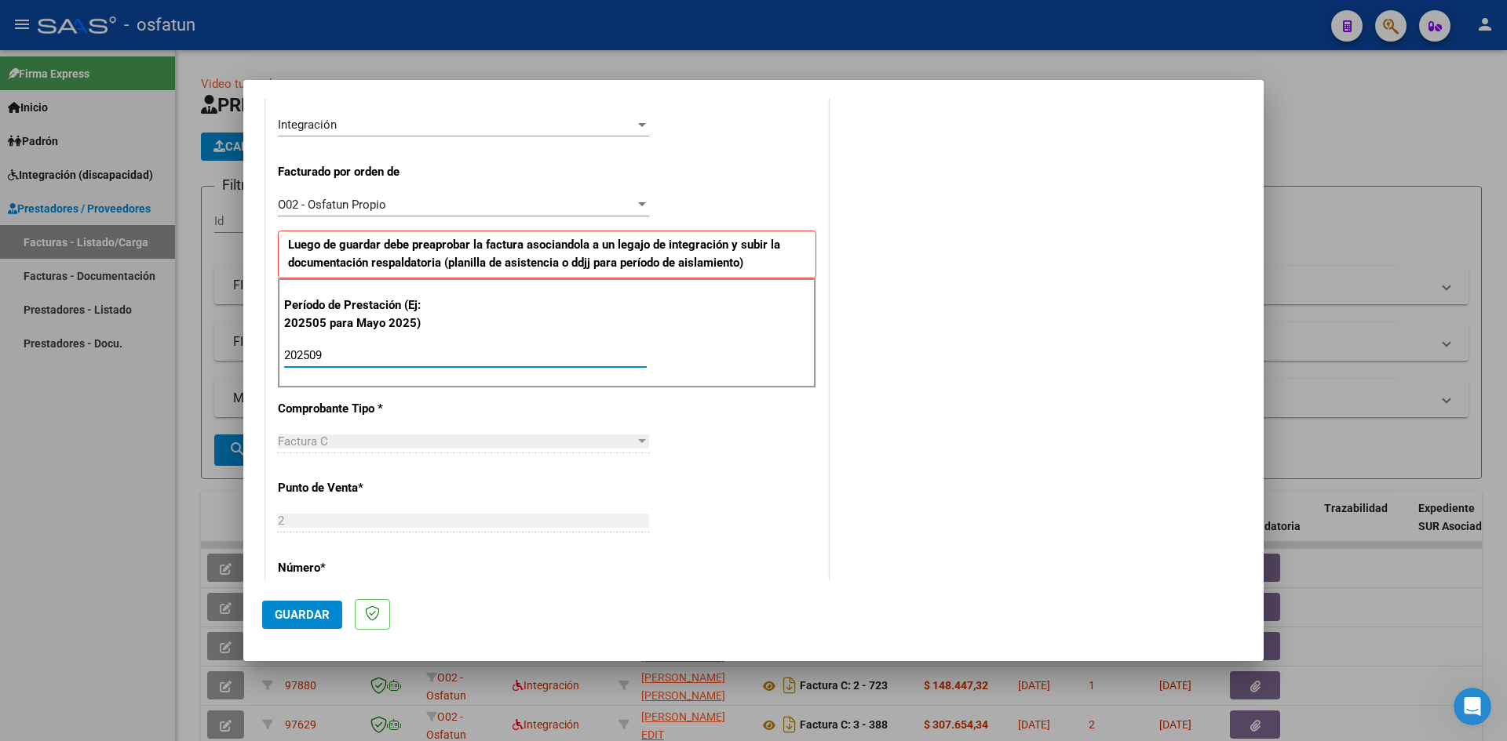
type input "202509"
click at [315, 608] on span "Guardar" at bounding box center [302, 615] width 55 height 14
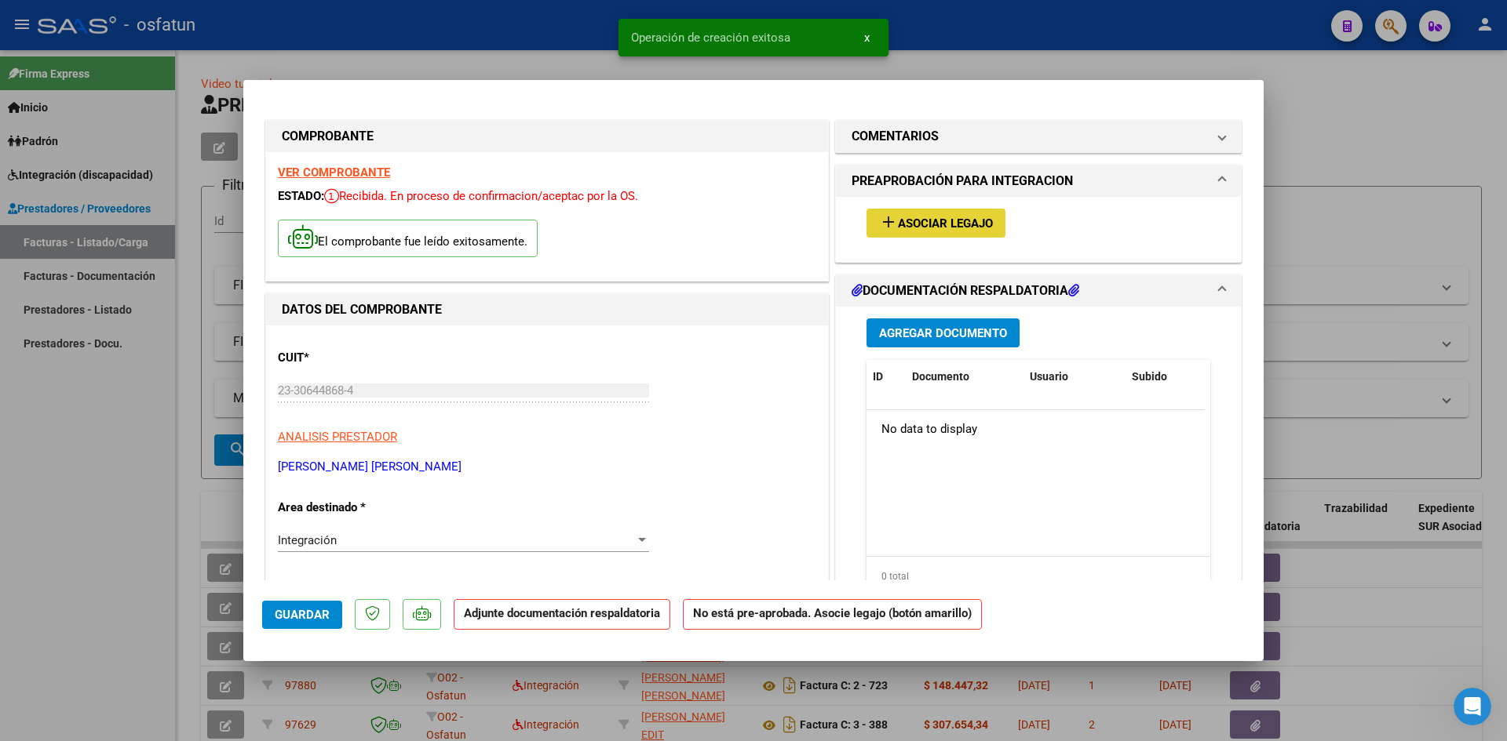
click at [908, 227] on span "Asociar Legajo" at bounding box center [945, 224] width 95 height 14
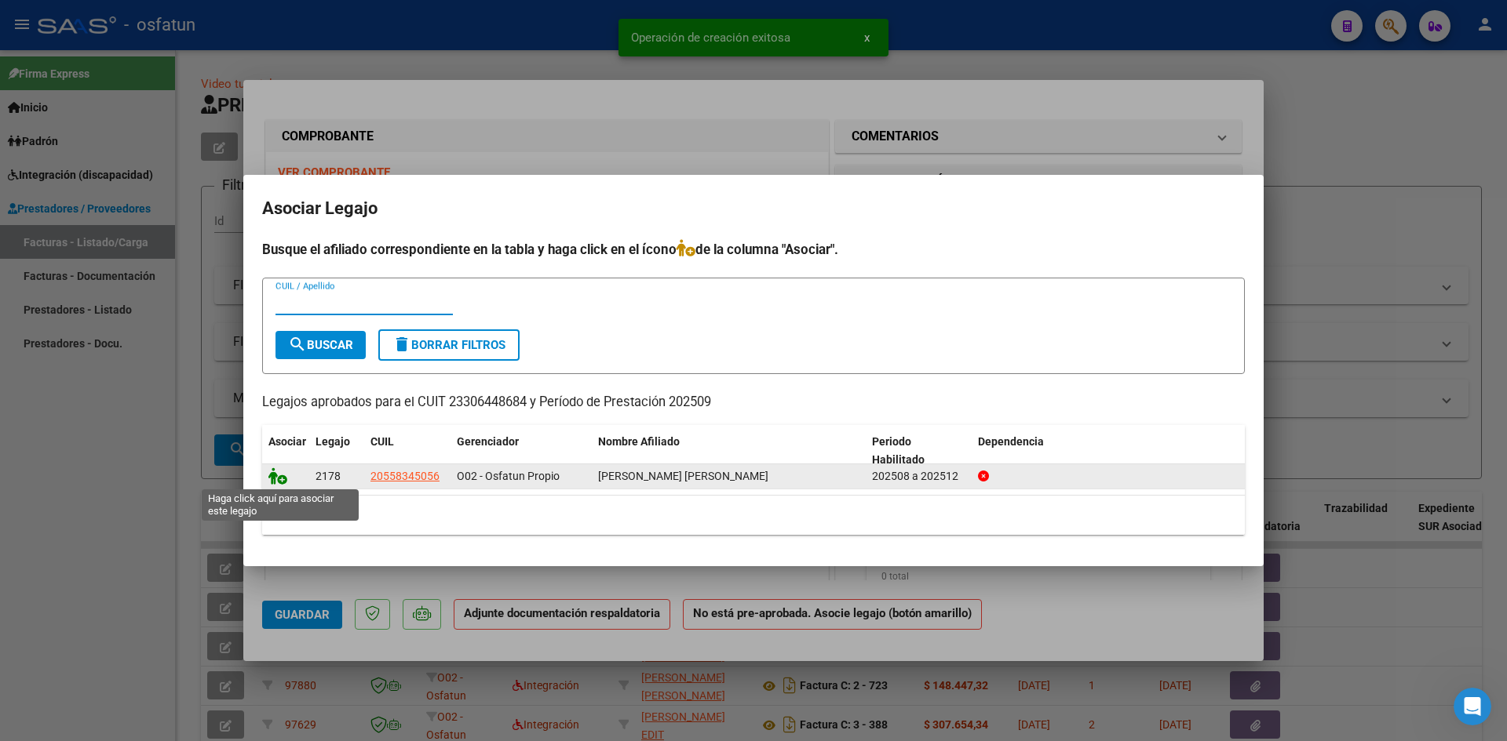
click at [274, 477] on icon at bounding box center [277, 476] width 19 height 17
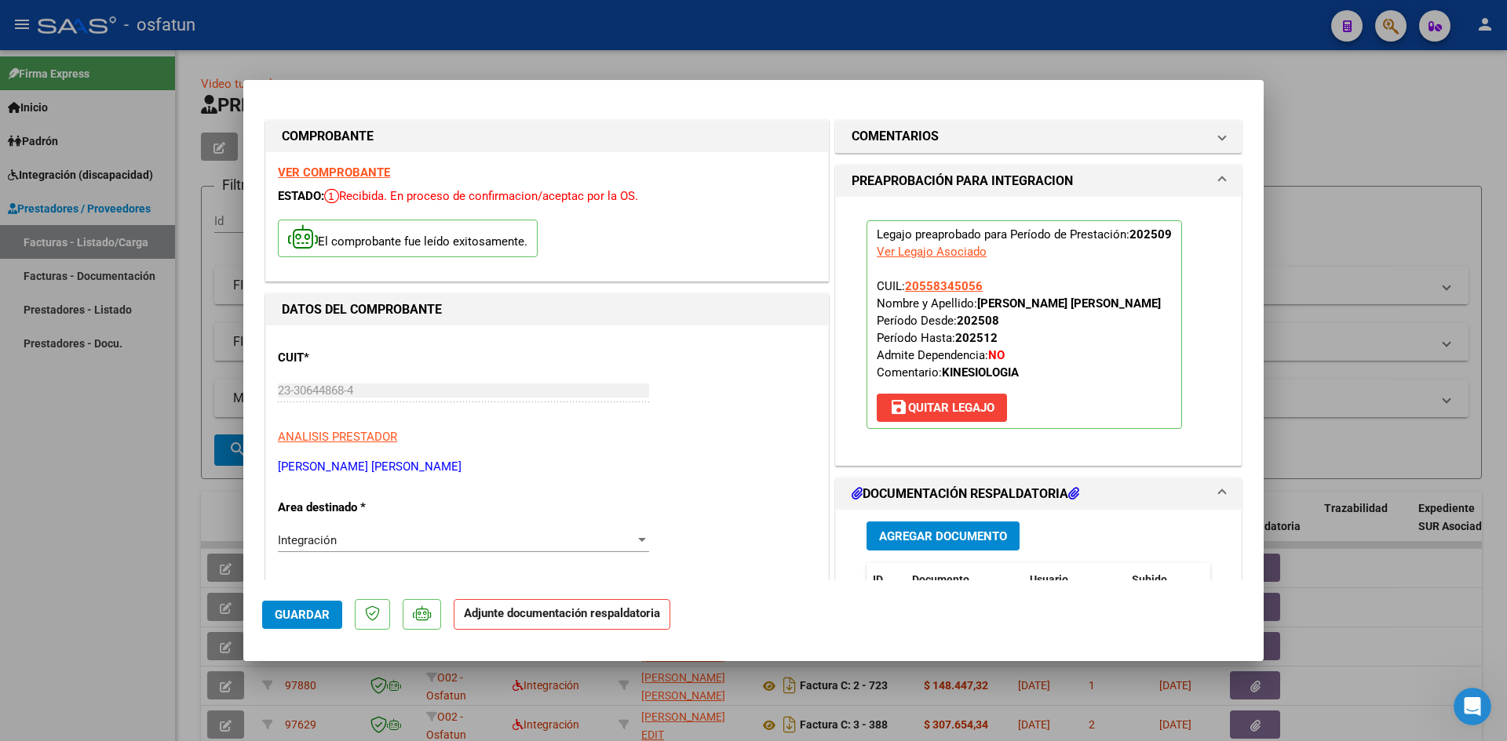
scroll to position [235, 0]
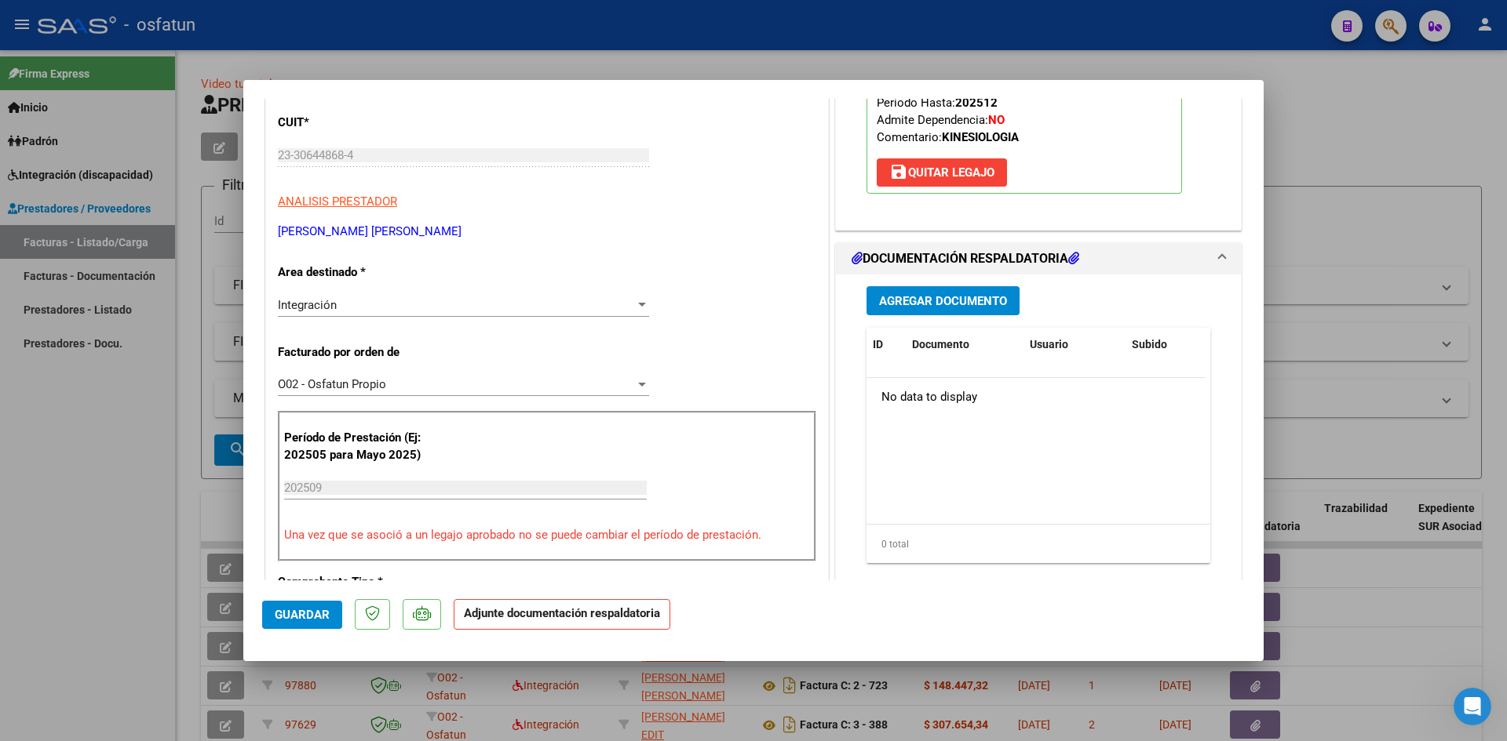
click at [928, 315] on button "Agregar Documento" at bounding box center [942, 300] width 153 height 29
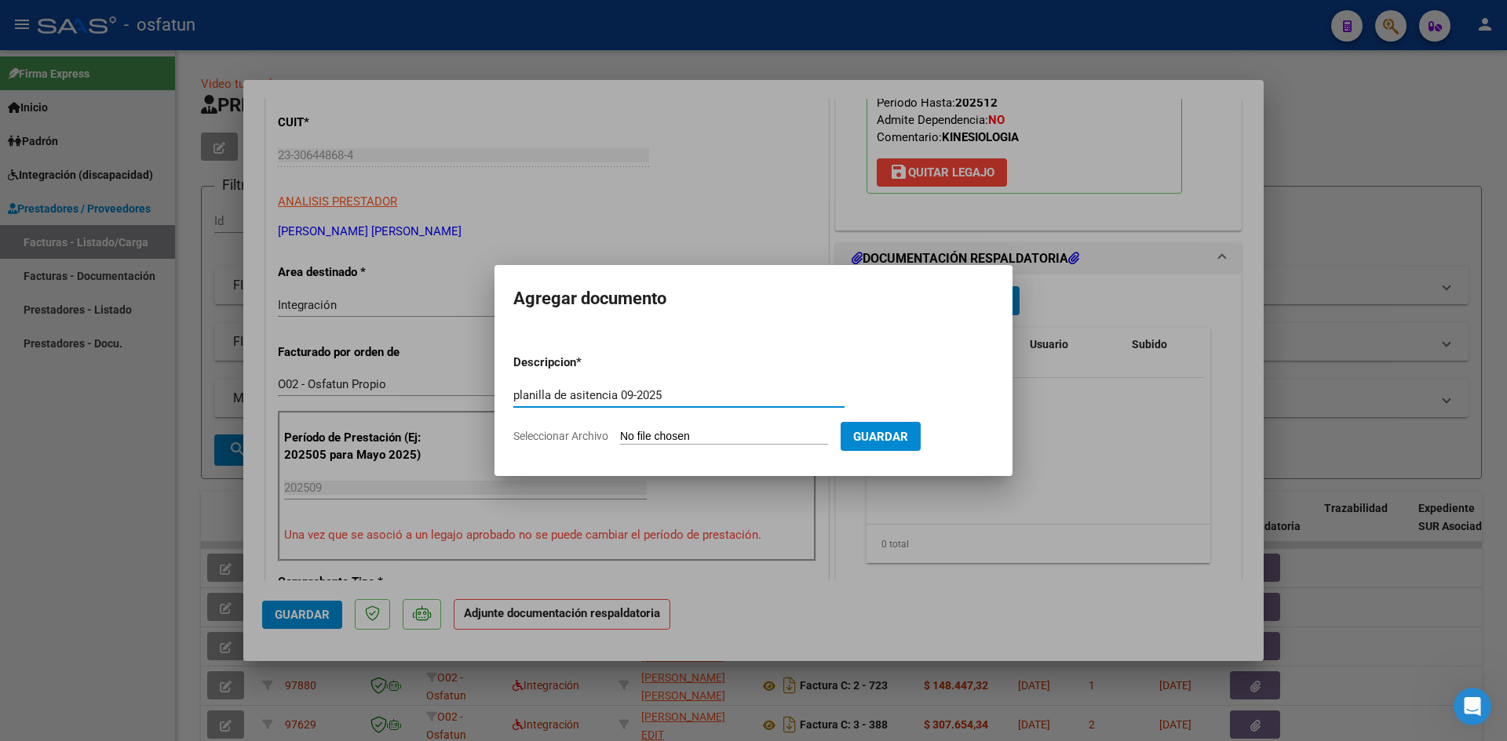
type input "planilla de asitencia 09-2025"
click at [665, 440] on input "Seleccionar Archivo" at bounding box center [724, 437] width 208 height 15
type input "C:\fakepath\FACT 724 ASIS.pdf"
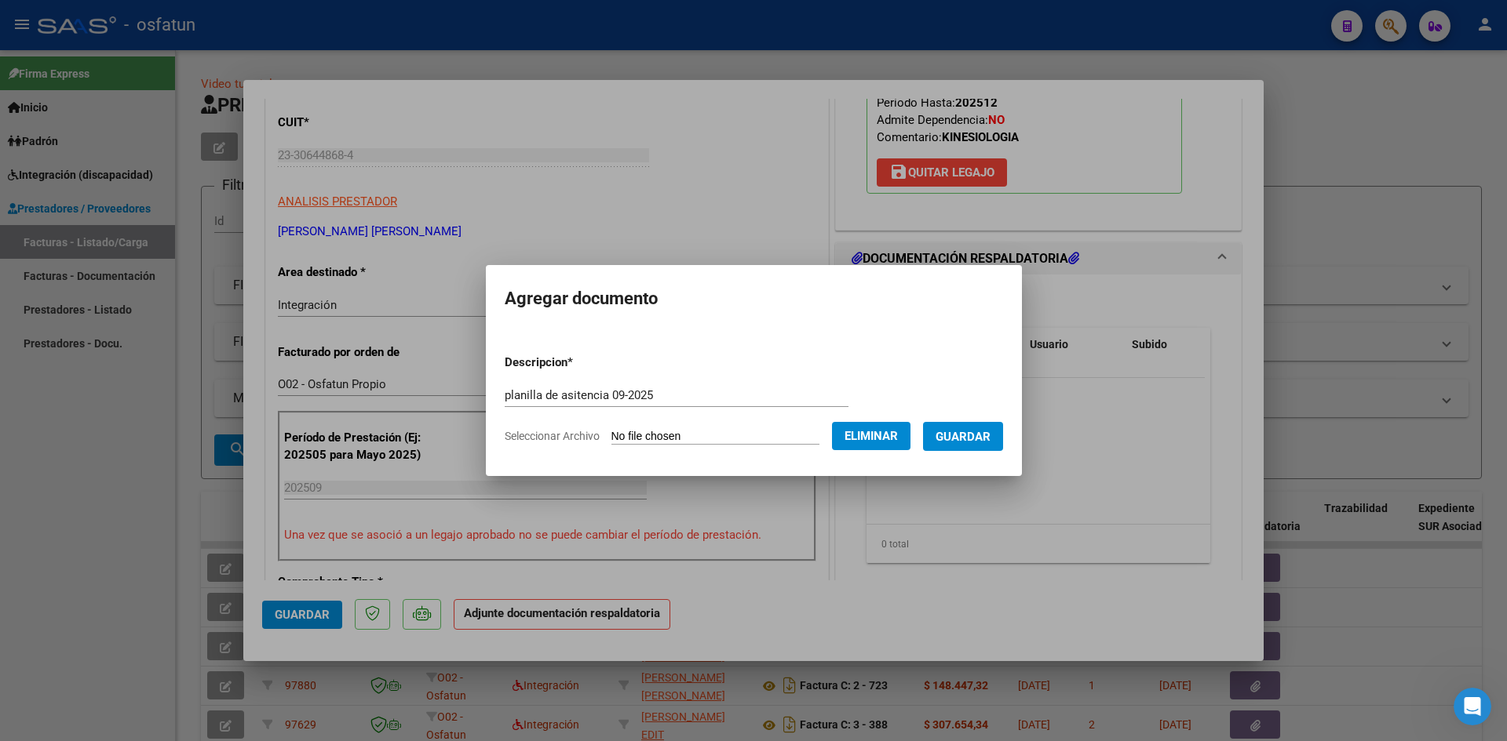
click at [981, 436] on span "Guardar" at bounding box center [962, 437] width 55 height 14
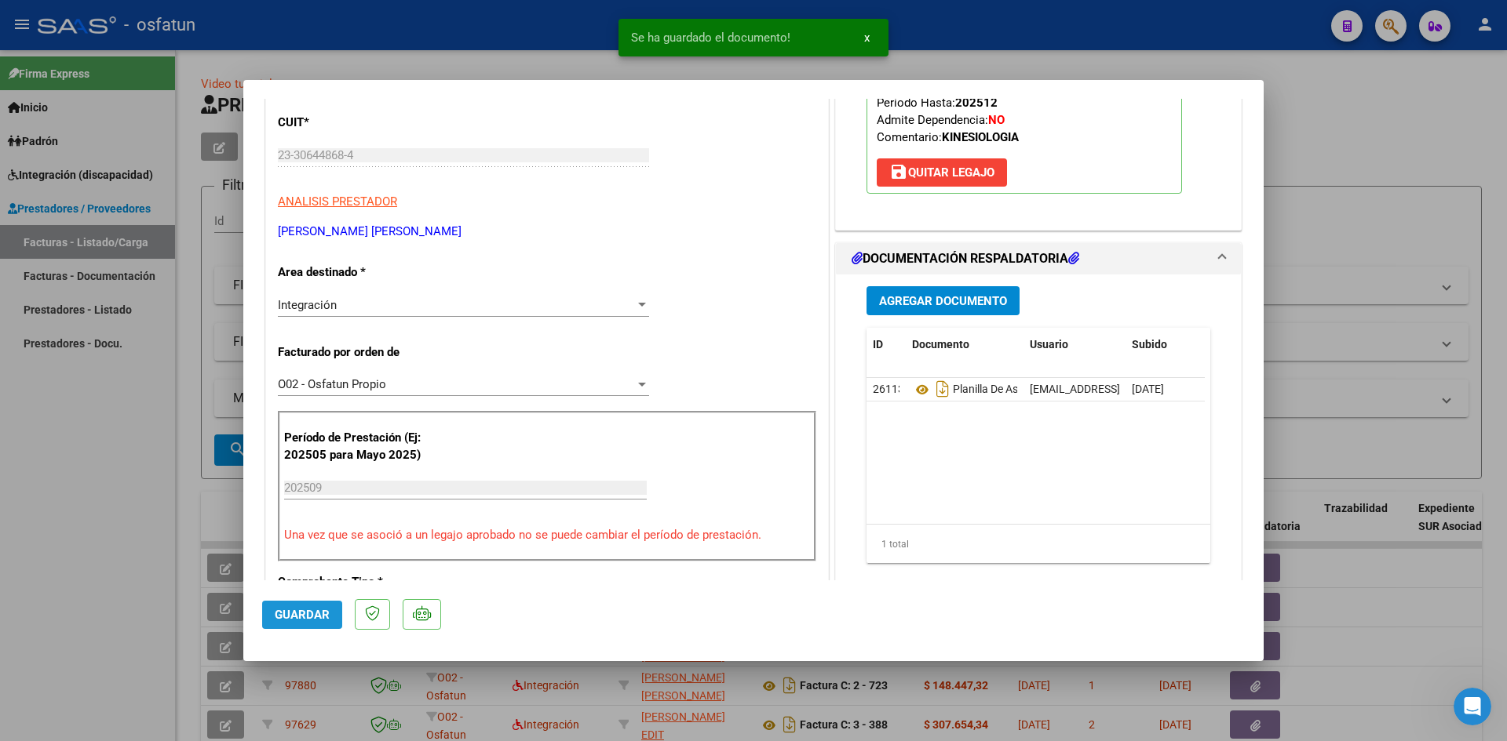
click at [292, 612] on span "Guardar" at bounding box center [302, 615] width 55 height 14
click at [278, 623] on button "Guardar" at bounding box center [302, 615] width 80 height 28
click at [1419, 77] on div at bounding box center [753, 370] width 1507 height 741
type input "$ 0,00"
